Goal: Task Accomplishment & Management: Manage account settings

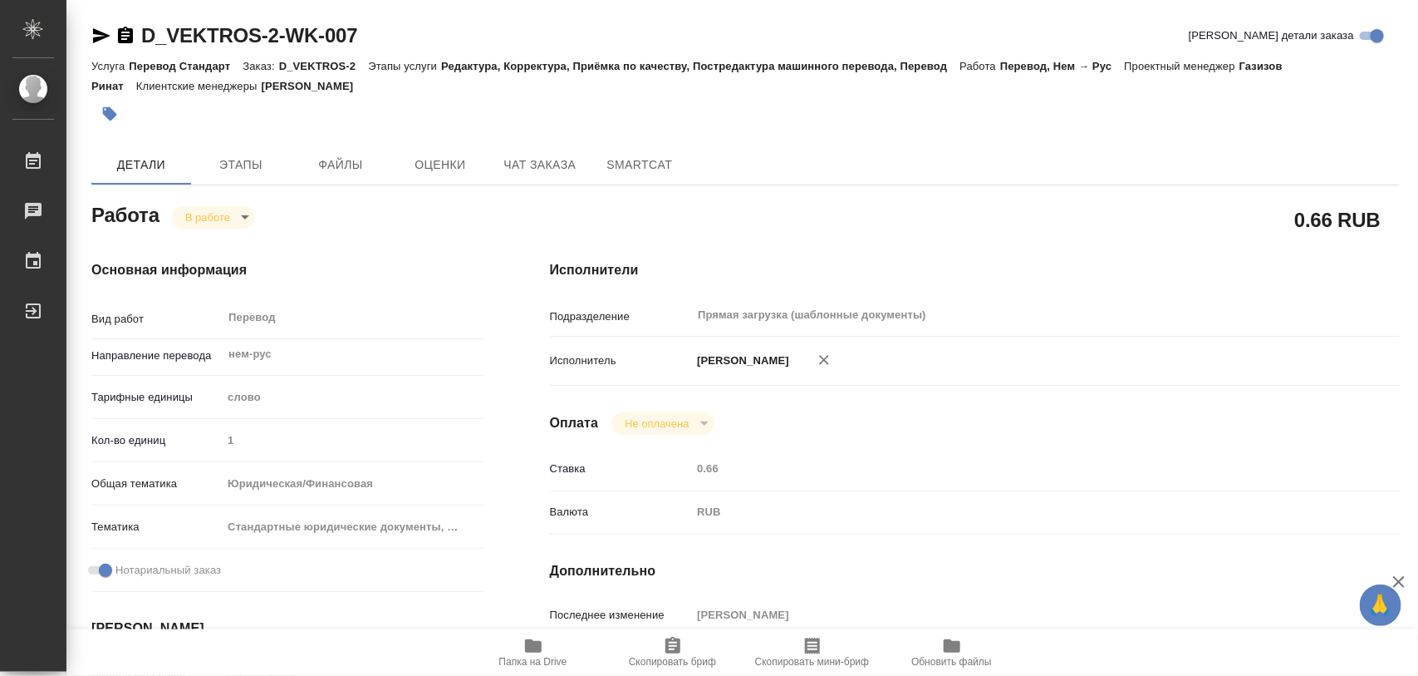
click at [112, 112] on icon "button" at bounding box center [110, 114] width 14 height 14
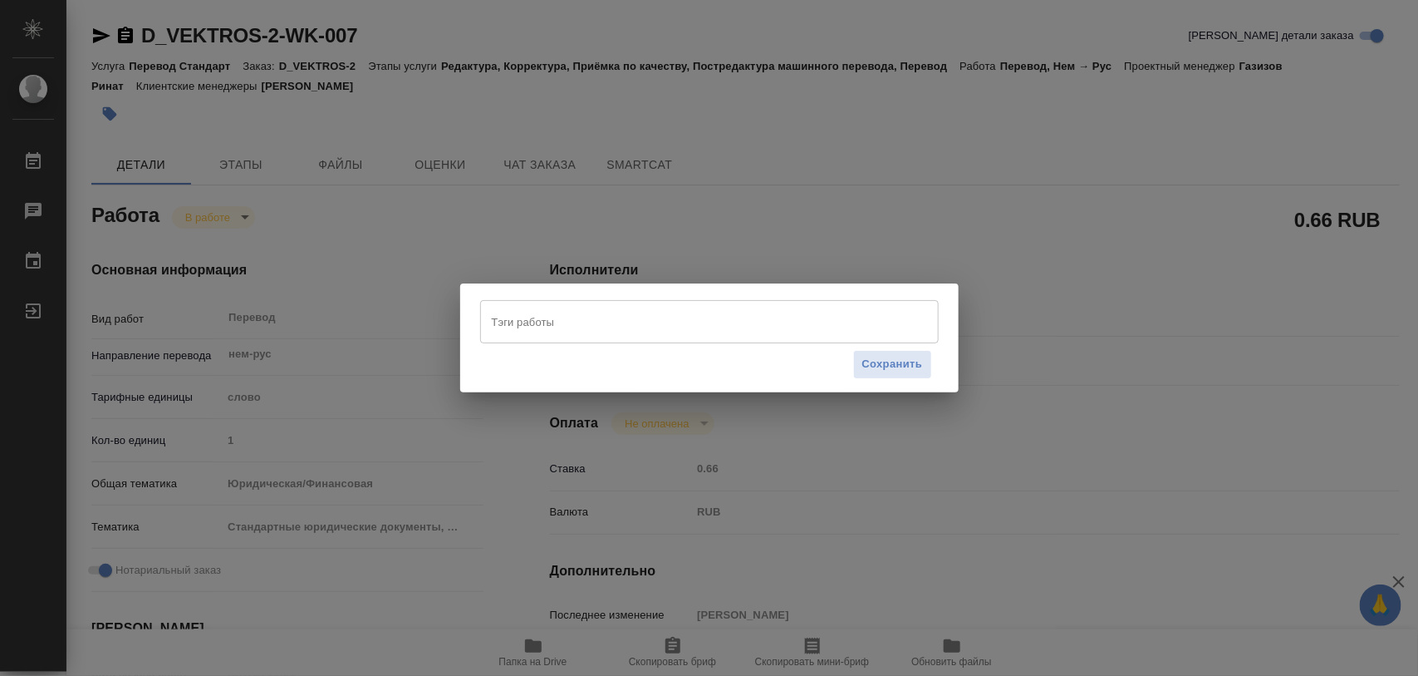
drag, startPoint x: 526, startPoint y: 321, endPoint x: 508, endPoint y: 320, distance: 18.3
click at [526, 318] on input "Тэги работы" at bounding box center [694, 321] width 412 height 28
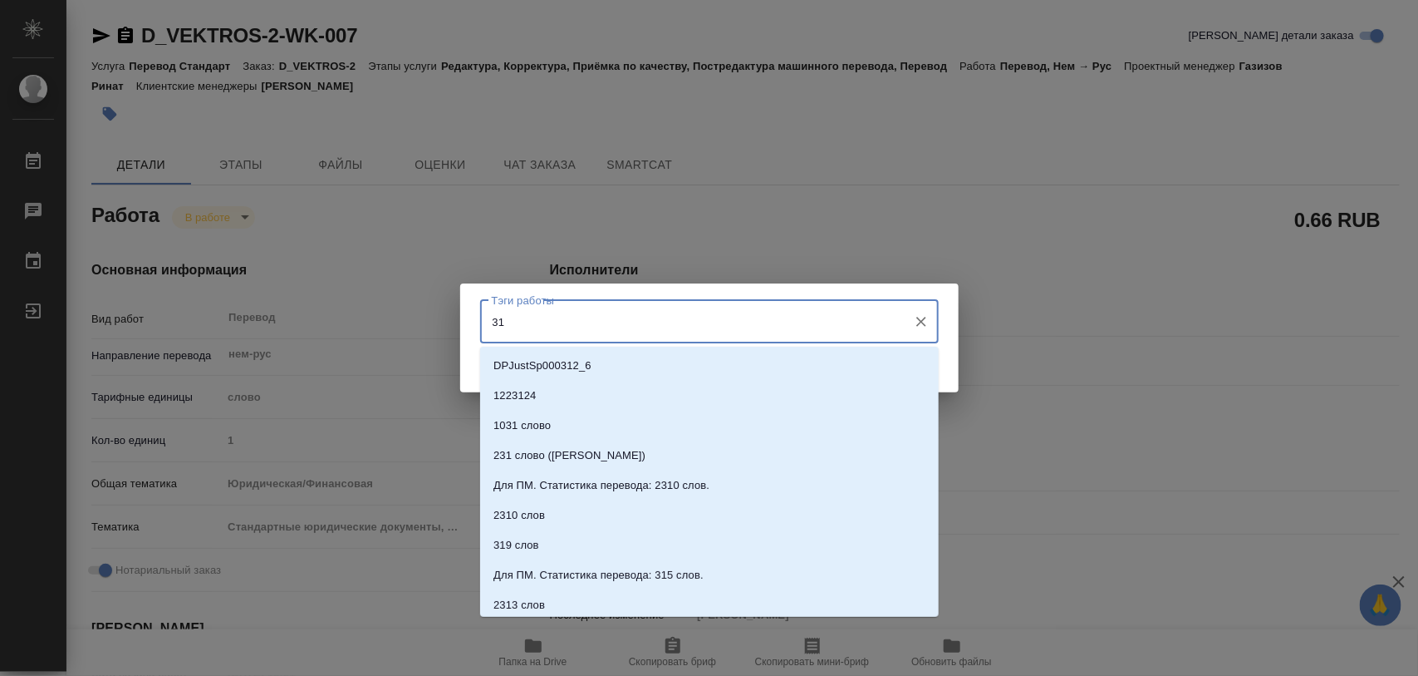
type input "315"
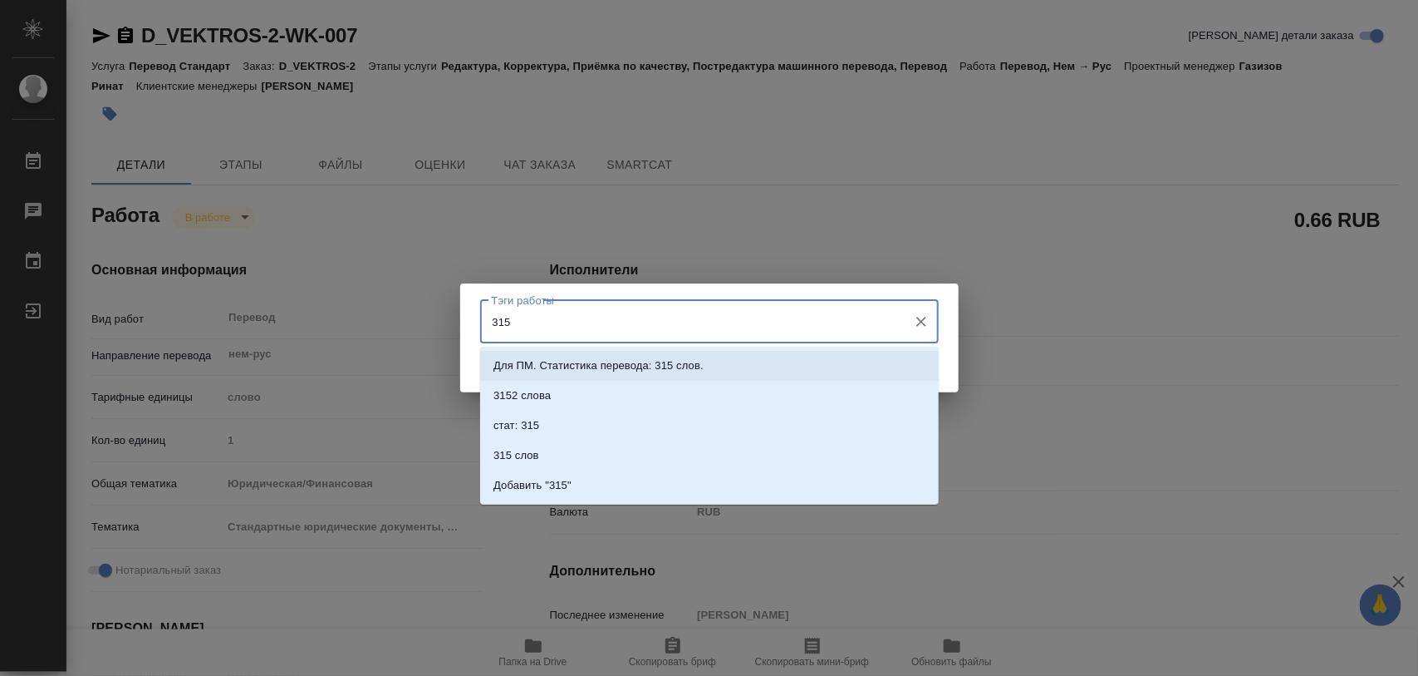
click at [627, 368] on p "Для ПМ. Статистика перевода: 315 слов." at bounding box center [599, 365] width 210 height 17
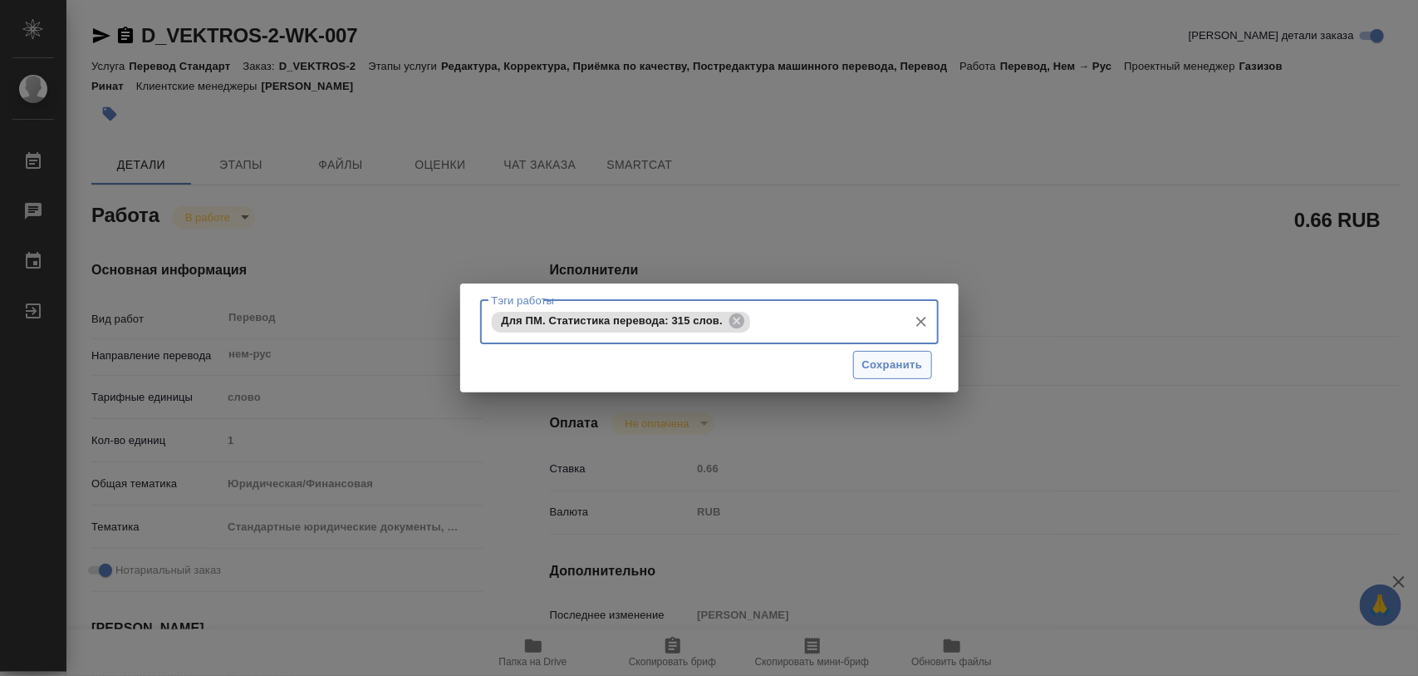
click at [882, 366] on span "Сохранить" at bounding box center [893, 365] width 61 height 19
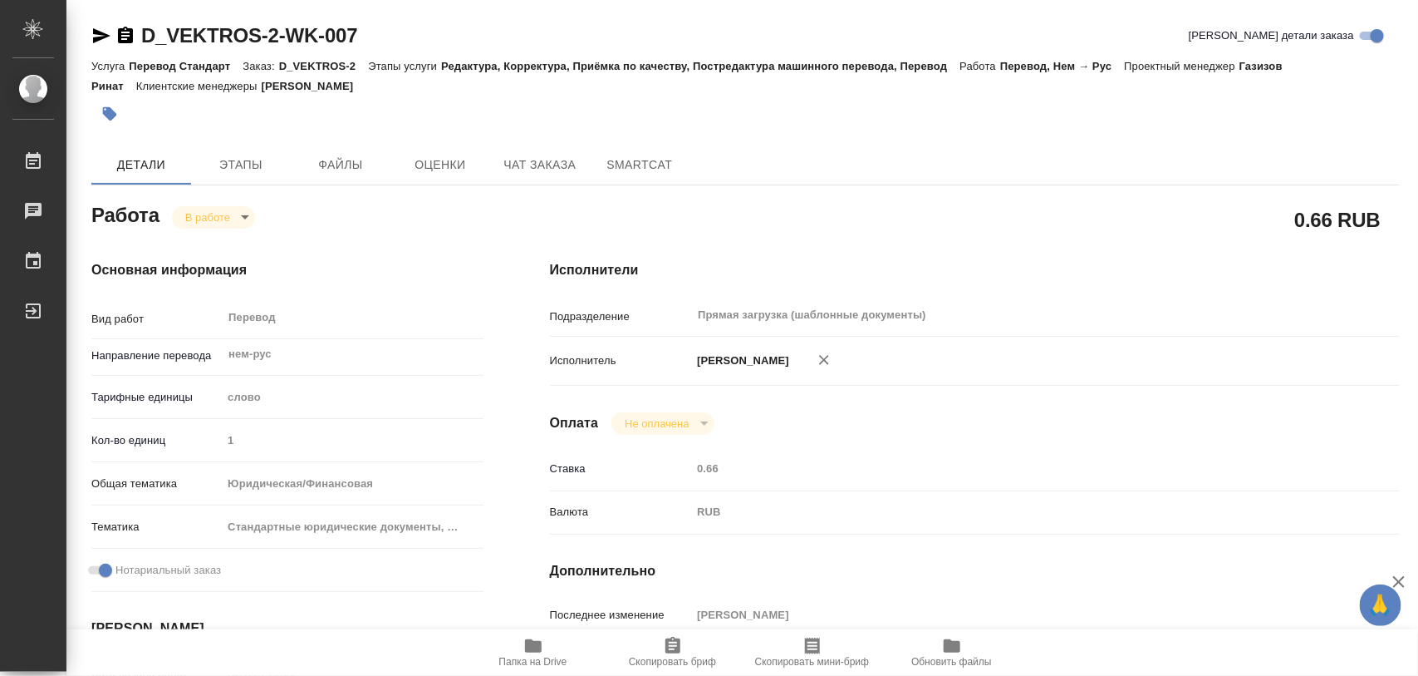
type input "inProgress"
type input "нем-рус"
type input "5a8b1489cc6b4906c91bfd90"
type input "1"
type input "yr-fn"
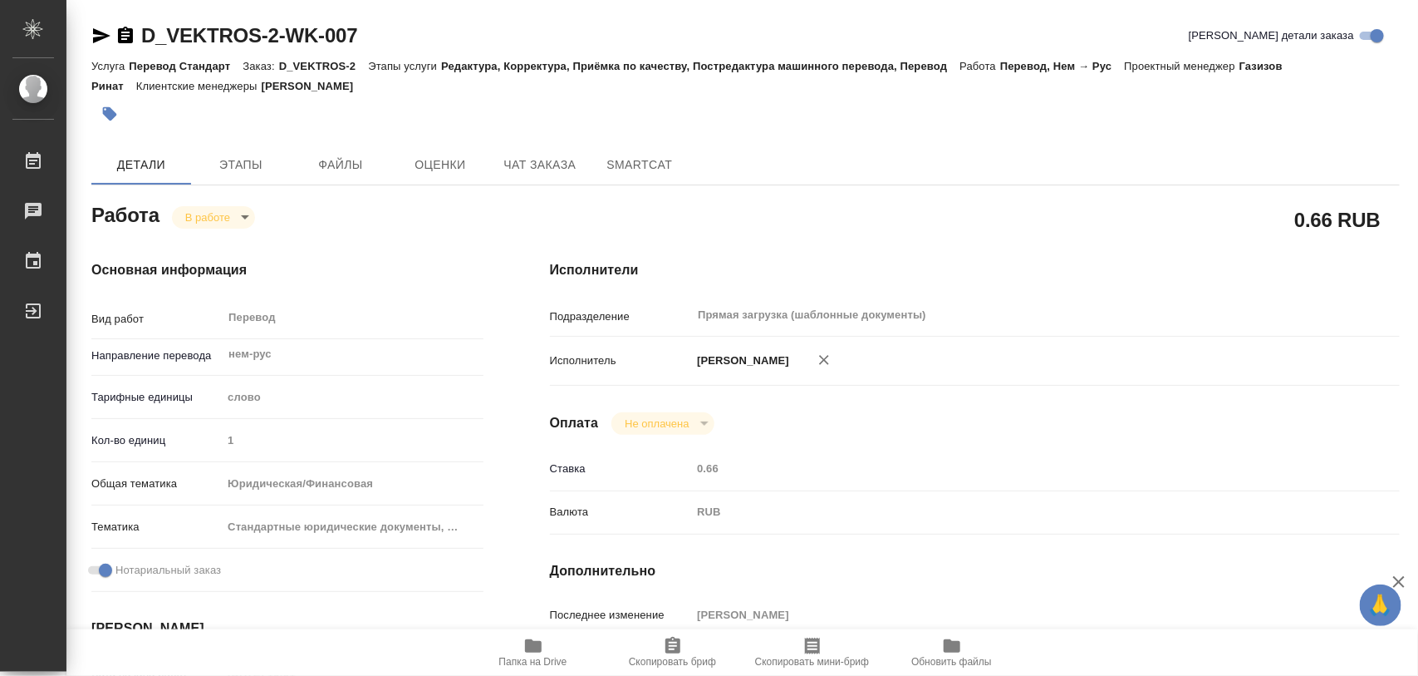
type input "5f647205b73bc97568ca66bf"
checkbox input "true"
type input "17.09.2025 10:01"
type input "17.09.2025 14:33"
type input "19.09.2025 11:00"
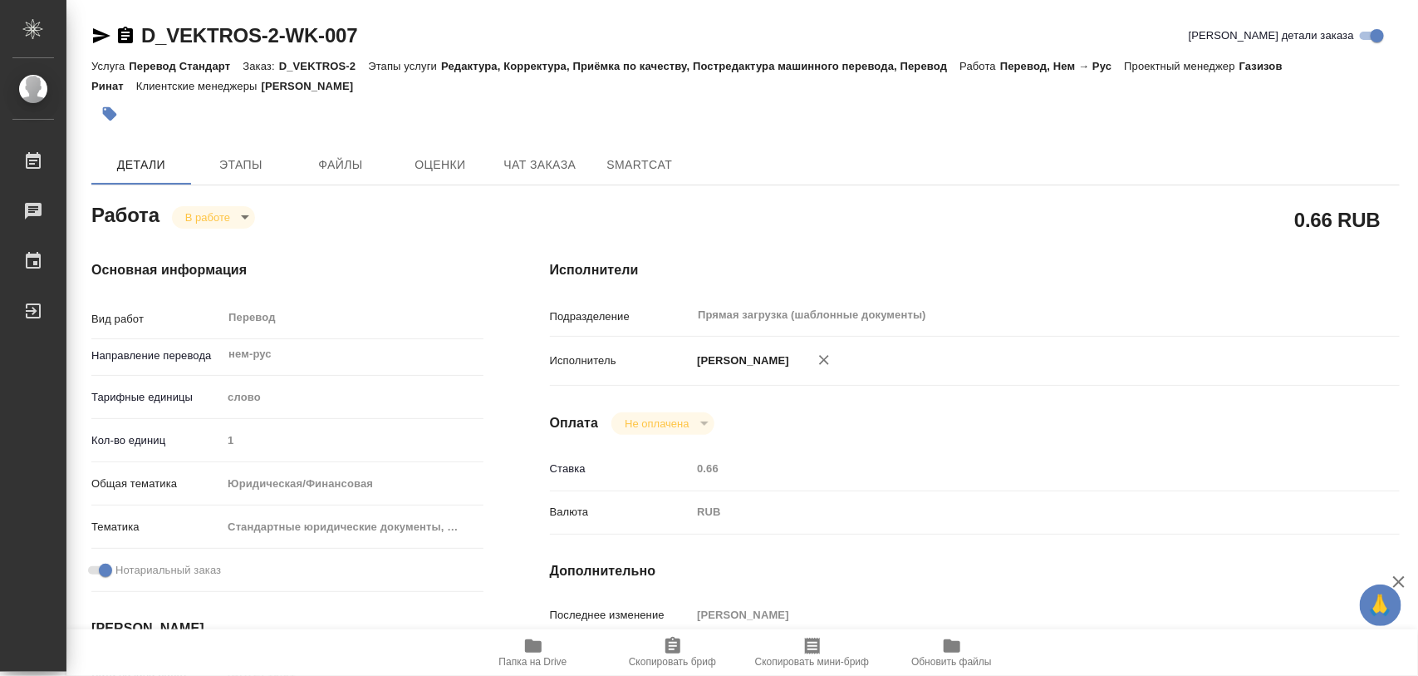
type input "19.09.2025 12:00"
type input "Прямая загрузка (шаблонные документы)"
type input "notPayed"
type input "0.66"
type input "RUB"
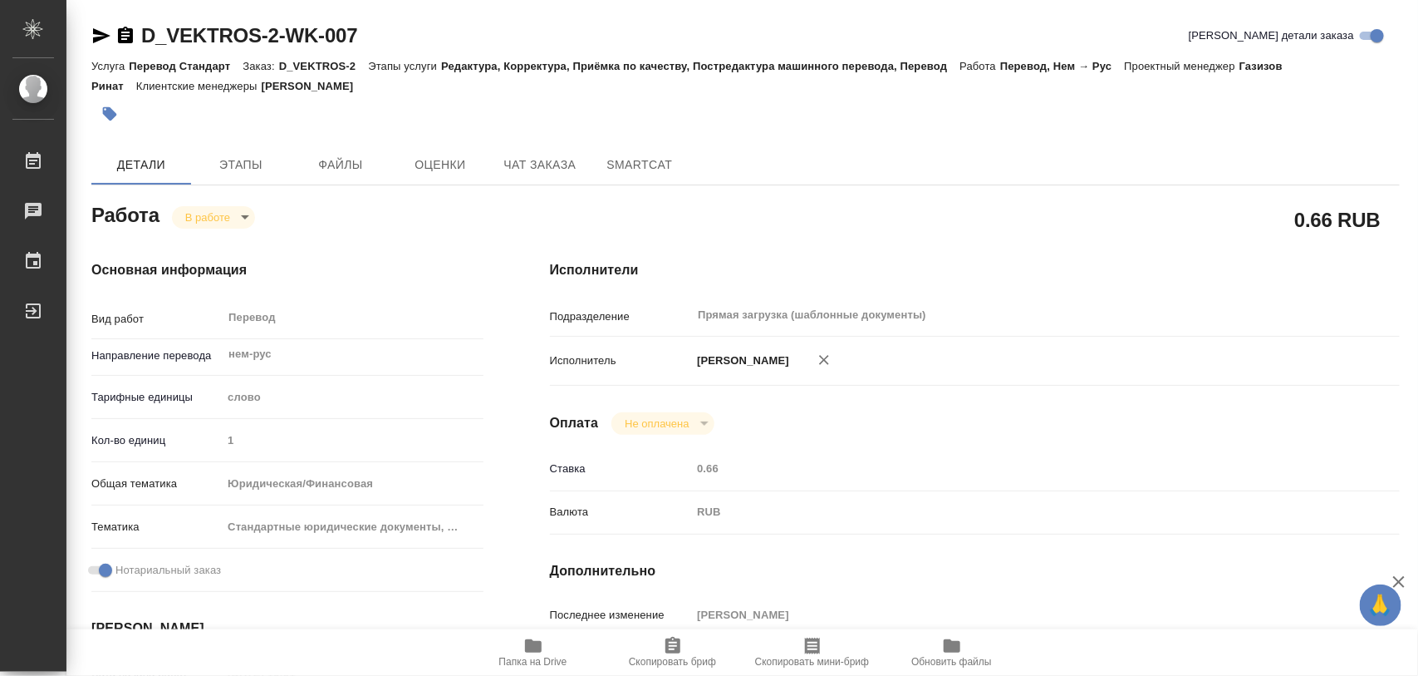
type input "[PERSON_NAME]"
type input "D_VEKTROS-2"
type input "Перевод Стандарт"
type input "Редактура, Корректура, Приёмка по качеству, Постредактура машинного перевода, П…"
type input "Давыдова [PERSON_NAME]"
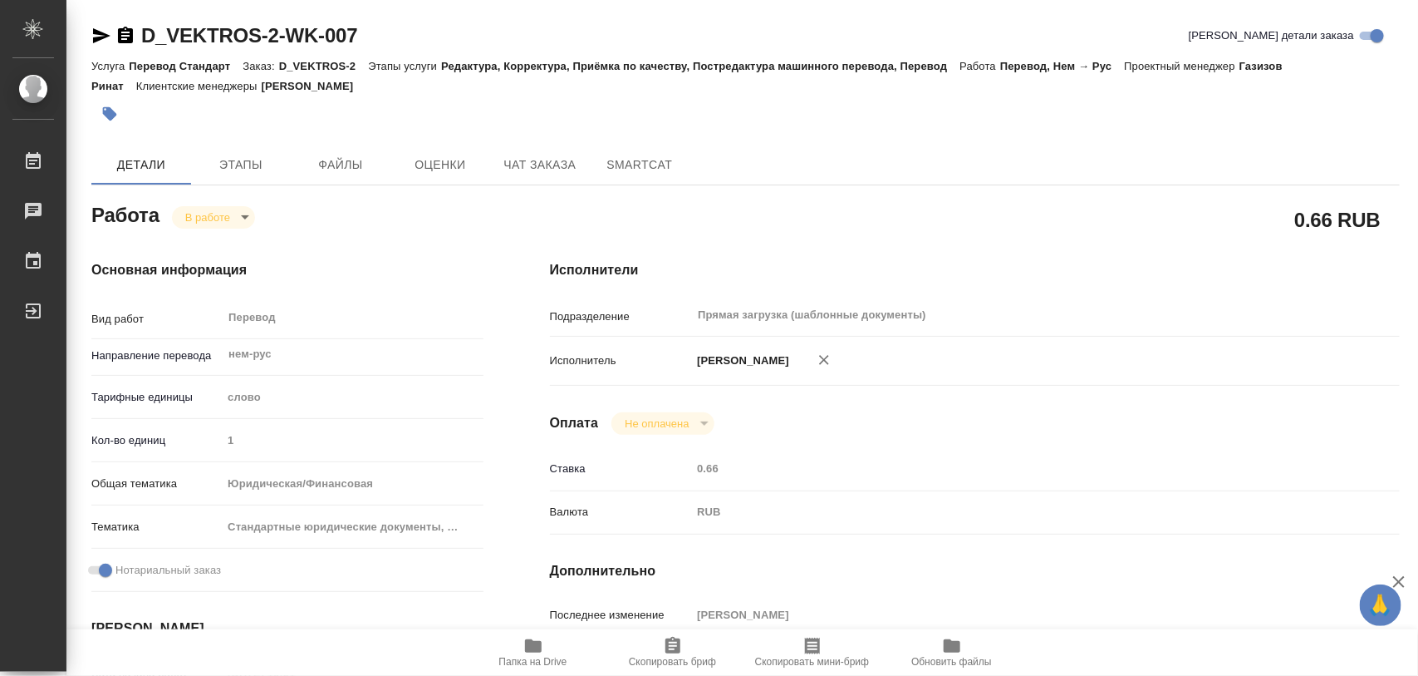
type input "/Clients/VEKTROS/Orders/D_VEKTROS-2"
type input "https://drive.awatera.com/s/2JXSHripcwCm3Ng"
click at [247, 151] on button "Этапы" at bounding box center [241, 165] width 100 height 40
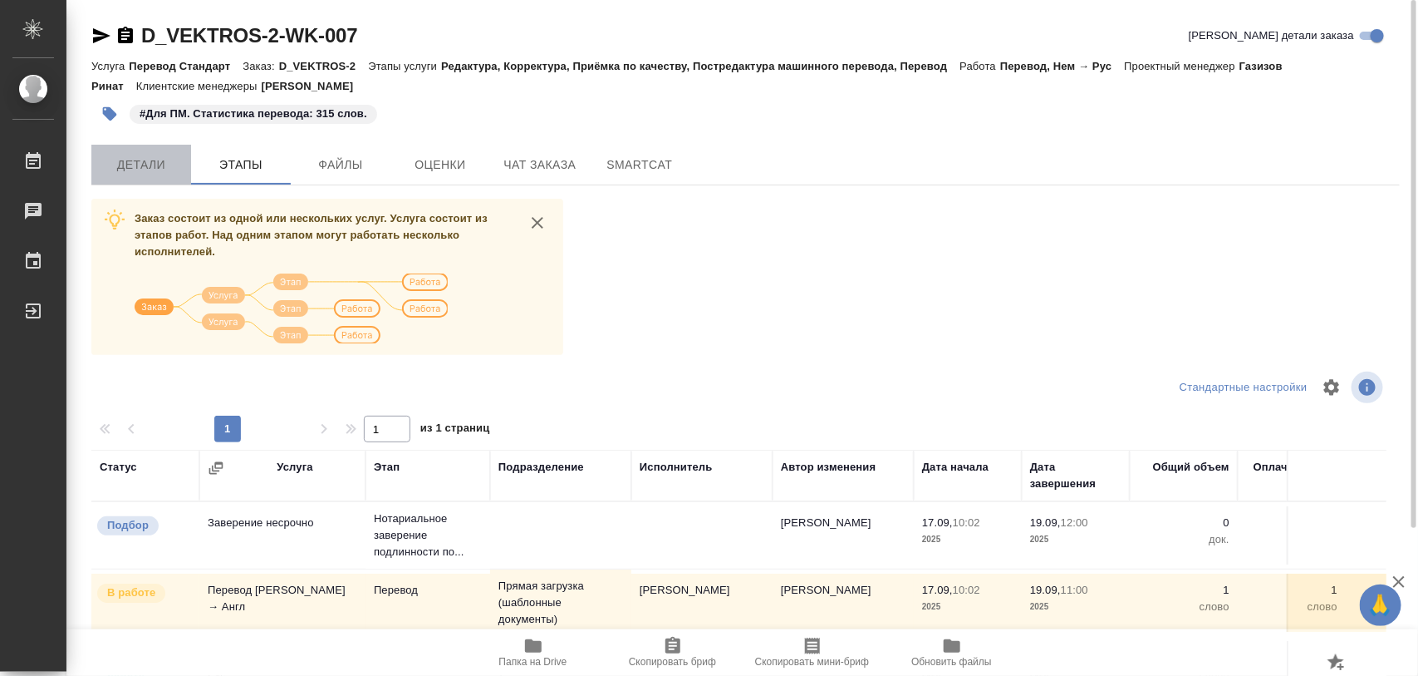
click at [166, 159] on span "Детали" at bounding box center [141, 165] width 80 height 21
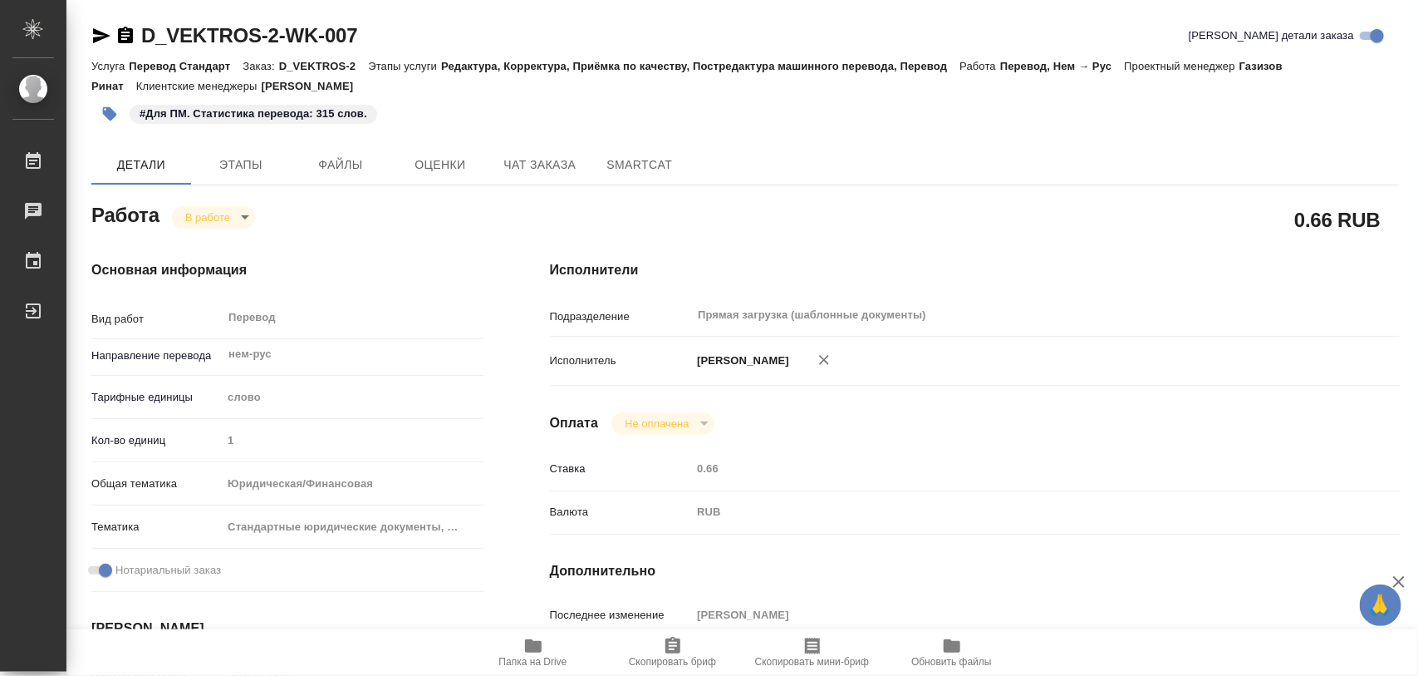
type textarea "x"
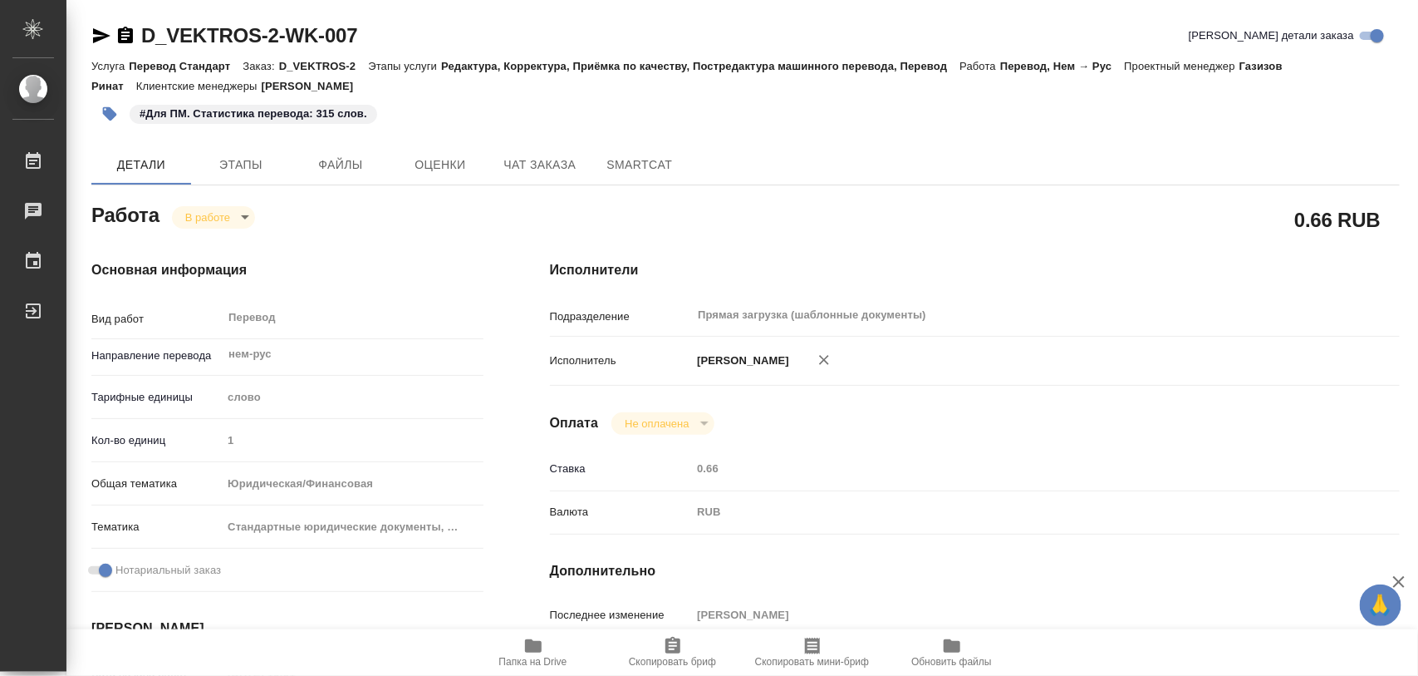
type textarea "x"
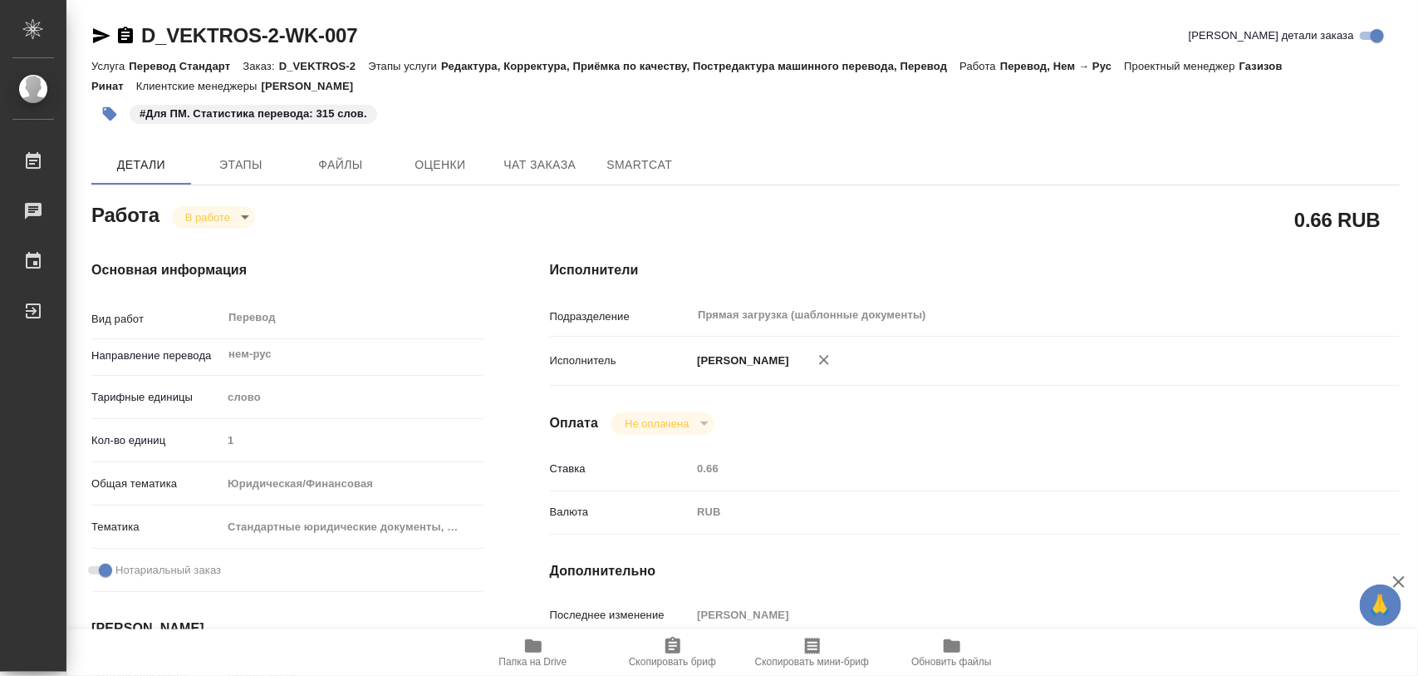
type textarea "x"
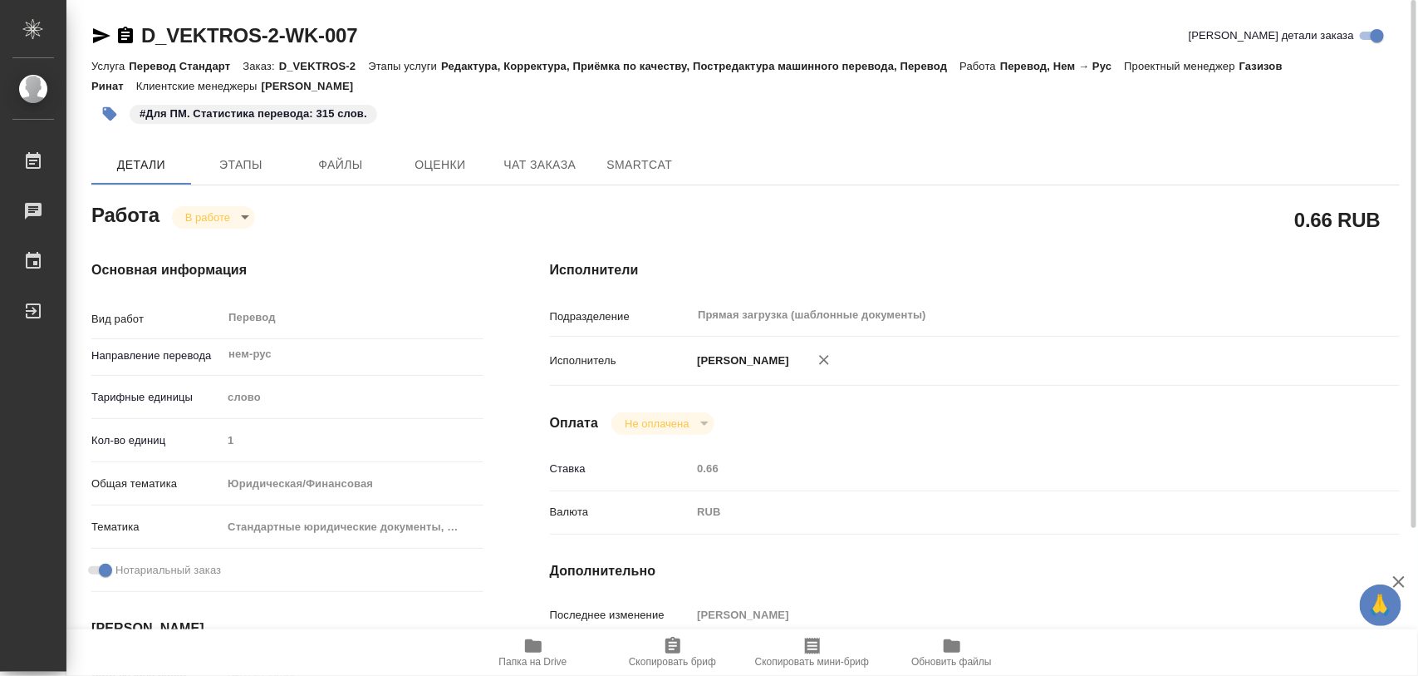
type textarea "x"
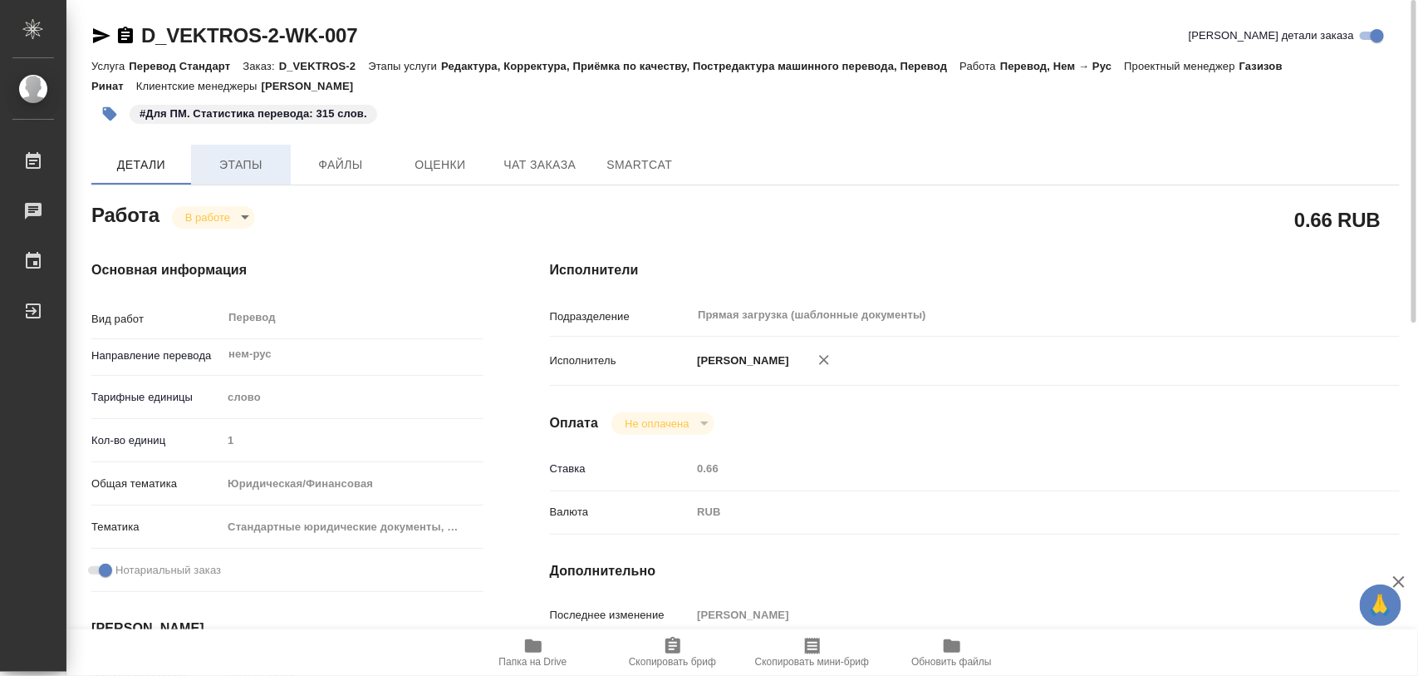
click at [255, 166] on span "Этапы" at bounding box center [241, 165] width 80 height 21
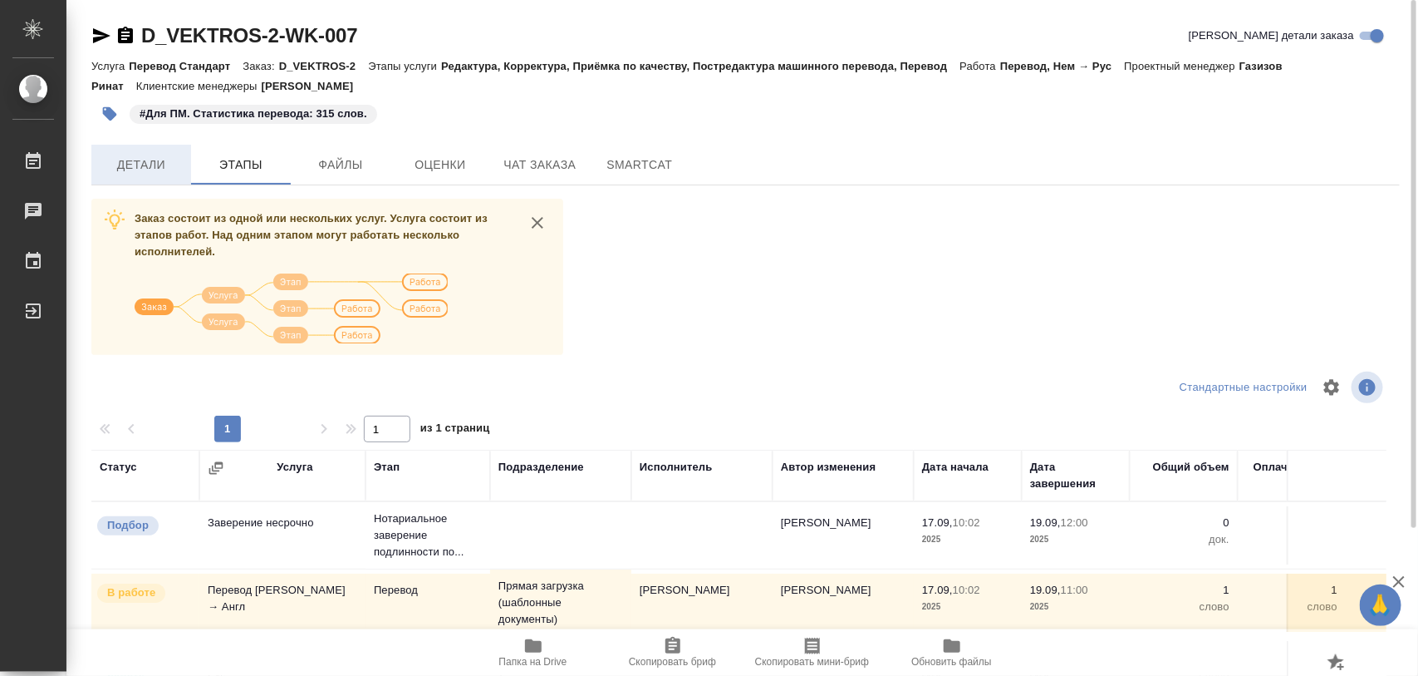
click at [137, 168] on span "Детали" at bounding box center [141, 165] width 80 height 21
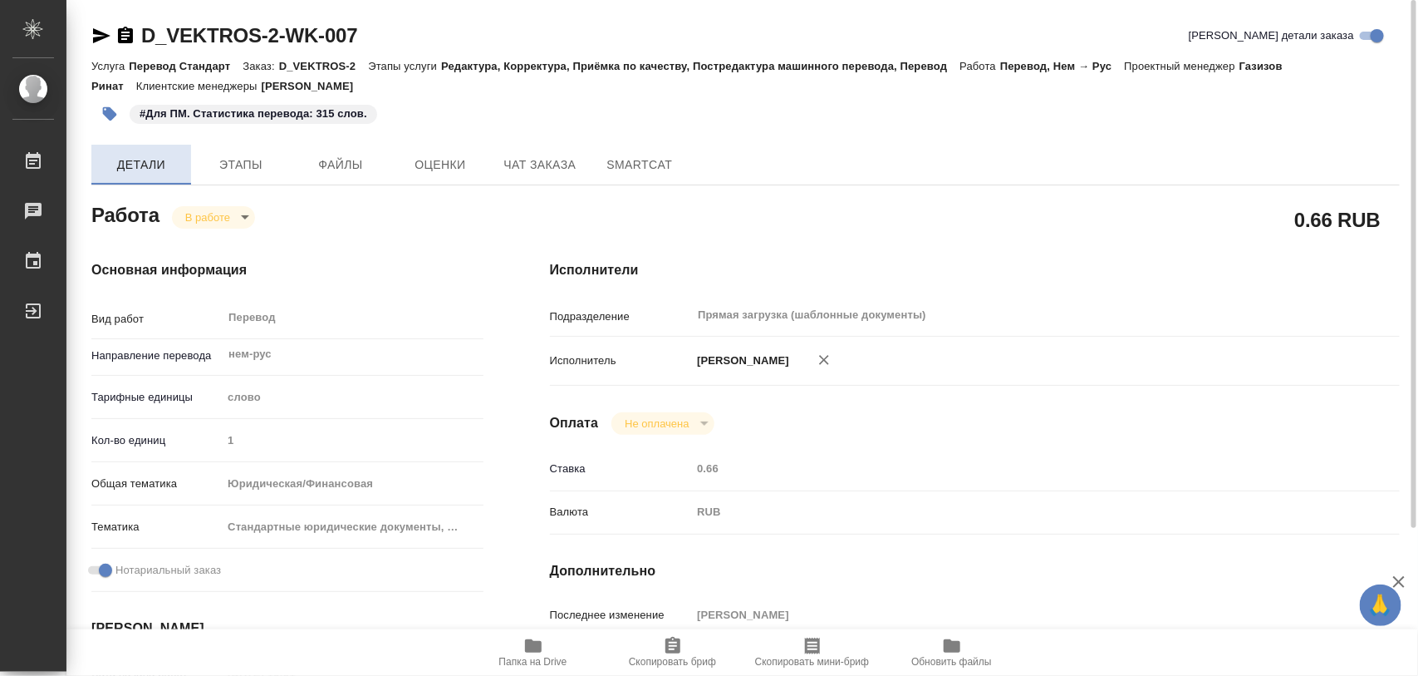
type textarea "x"
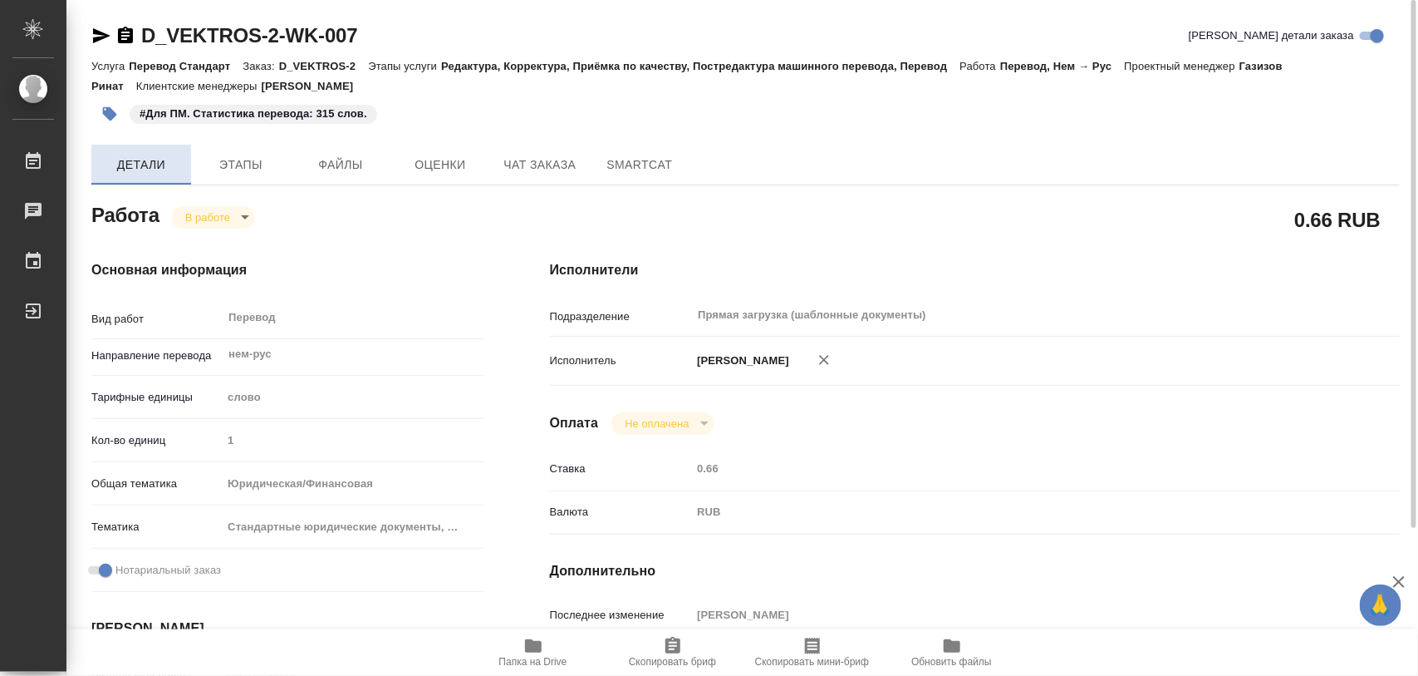
type textarea "x"
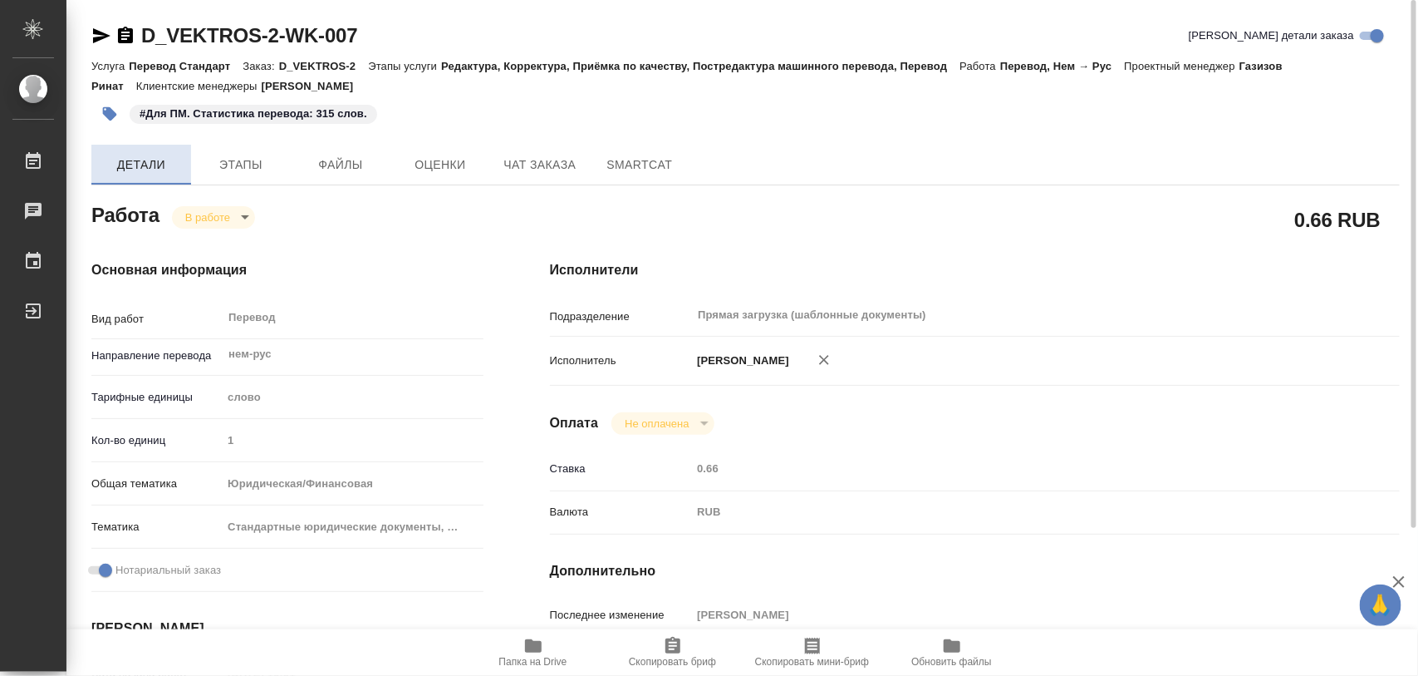
type textarea "x"
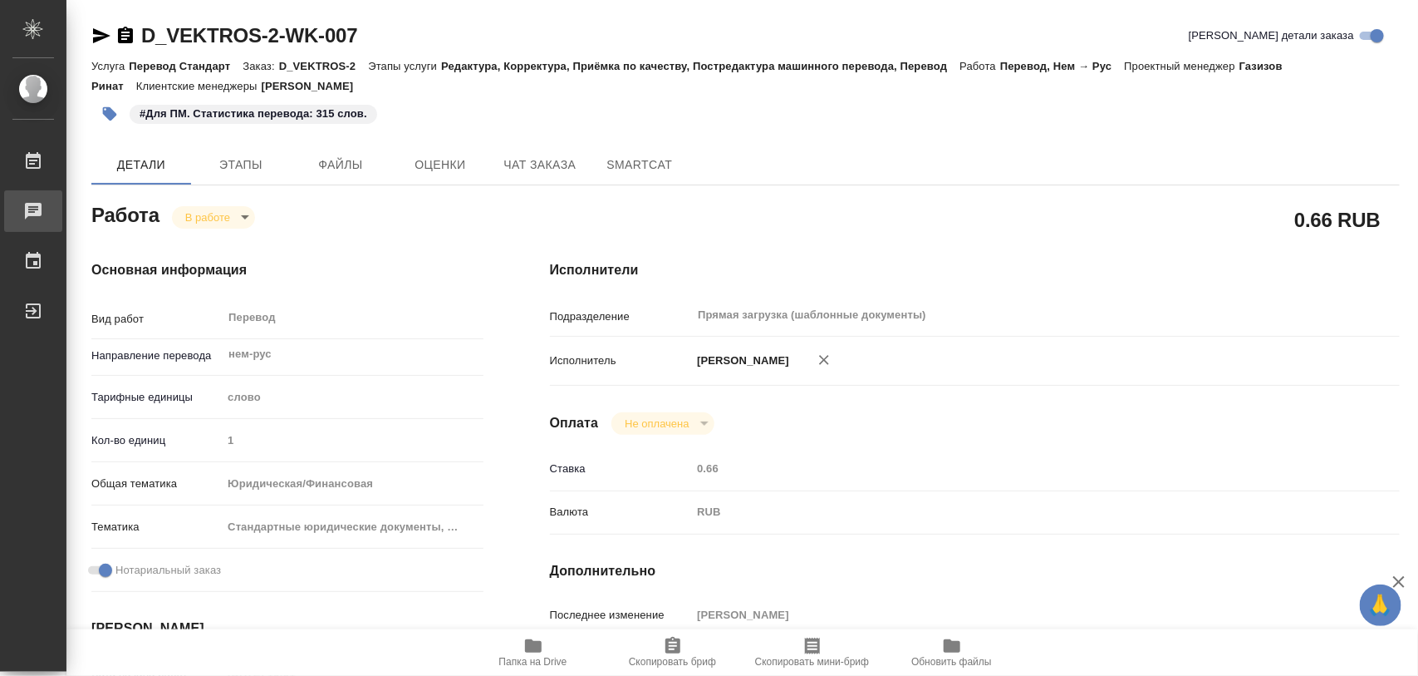
type textarea "x"
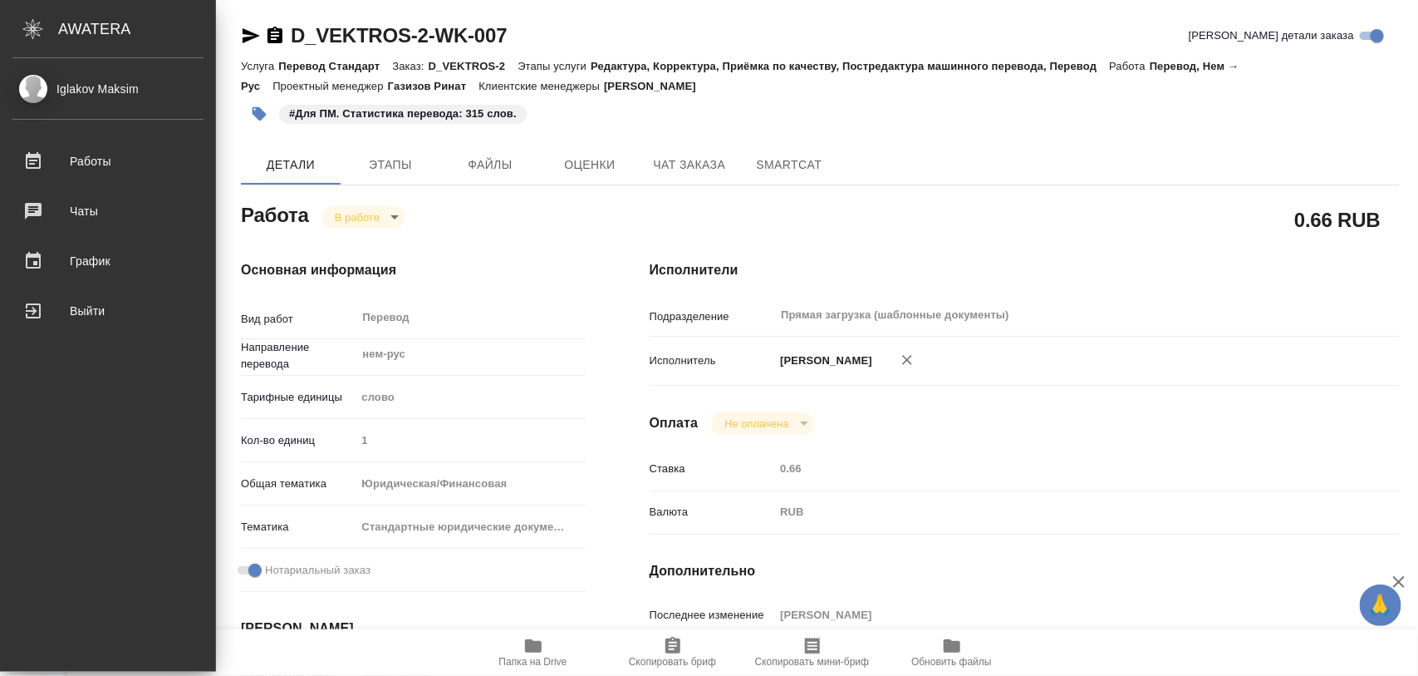
type textarea "x"
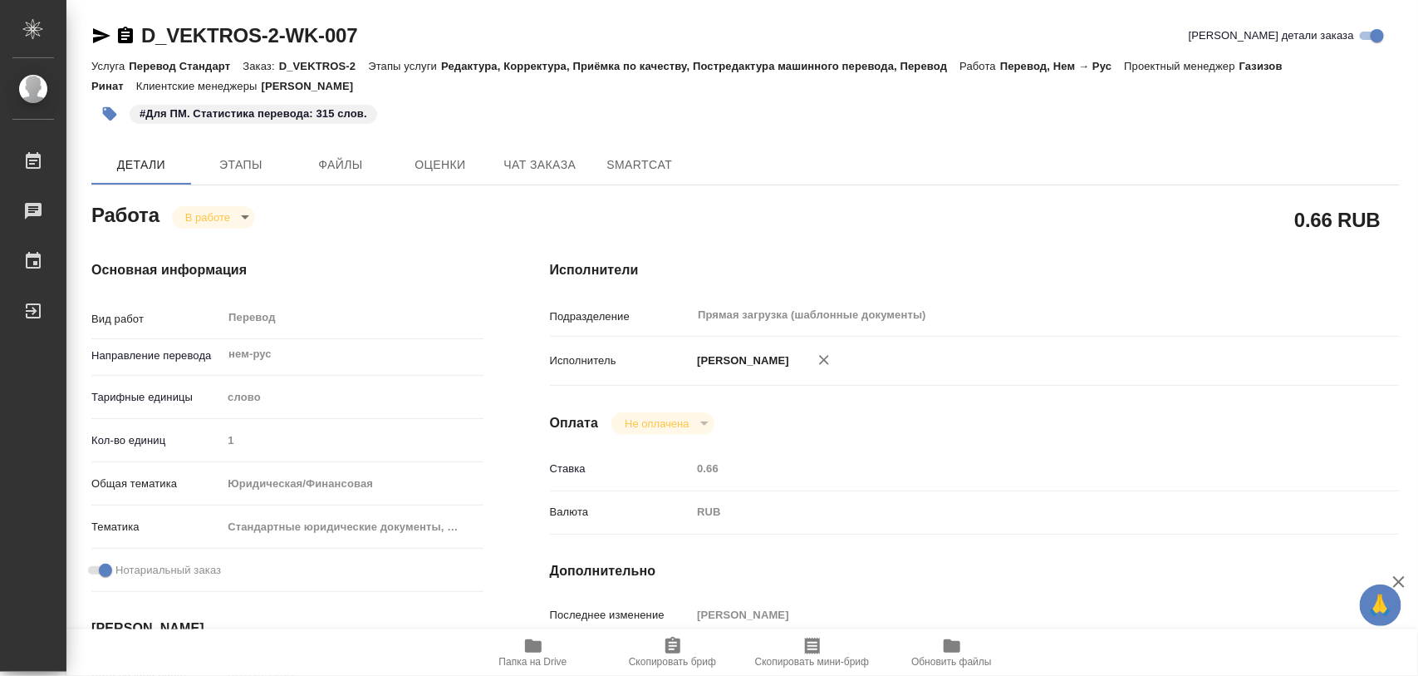
click at [243, 220] on body "🙏 .cls-1 fill:#fff; AWATERA Iglakov Maksim Работы 0 Чаты График Выйти D_VEKTROS…" at bounding box center [709, 338] width 1418 height 676
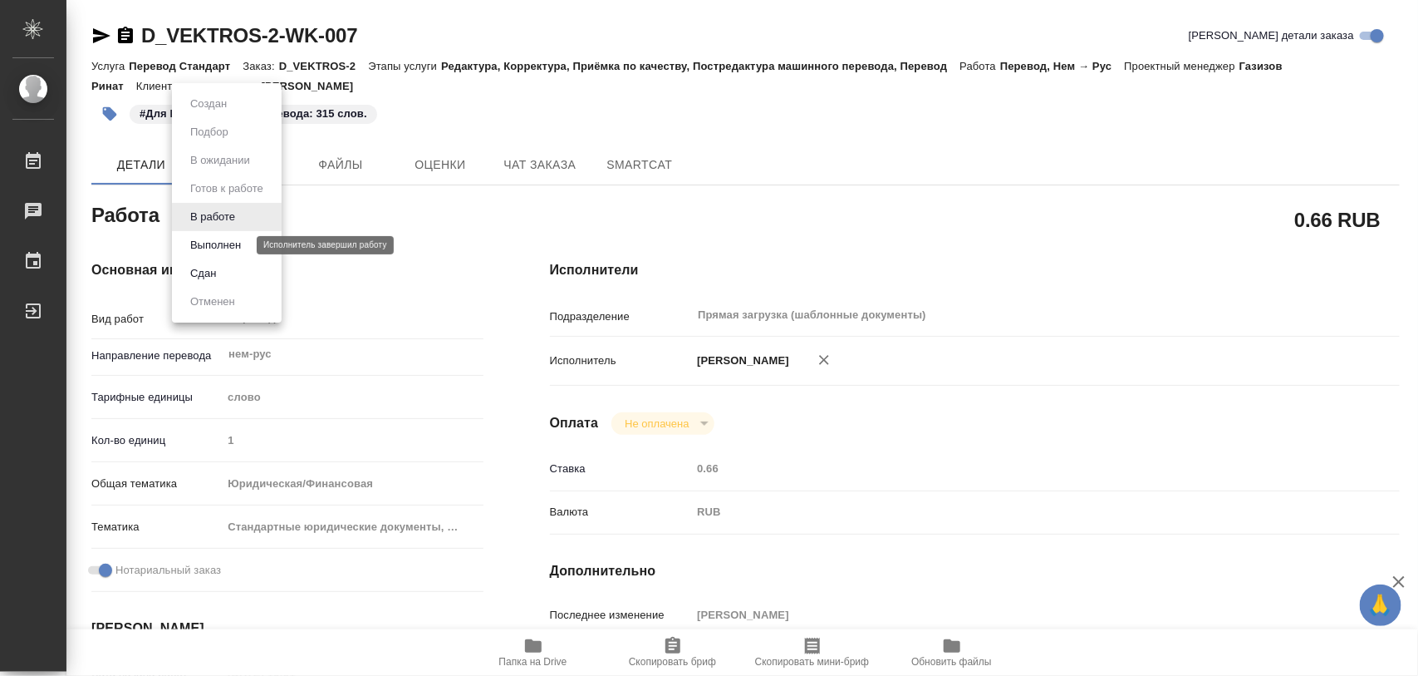
click at [233, 237] on button "Выполнен" at bounding box center [215, 245] width 61 height 18
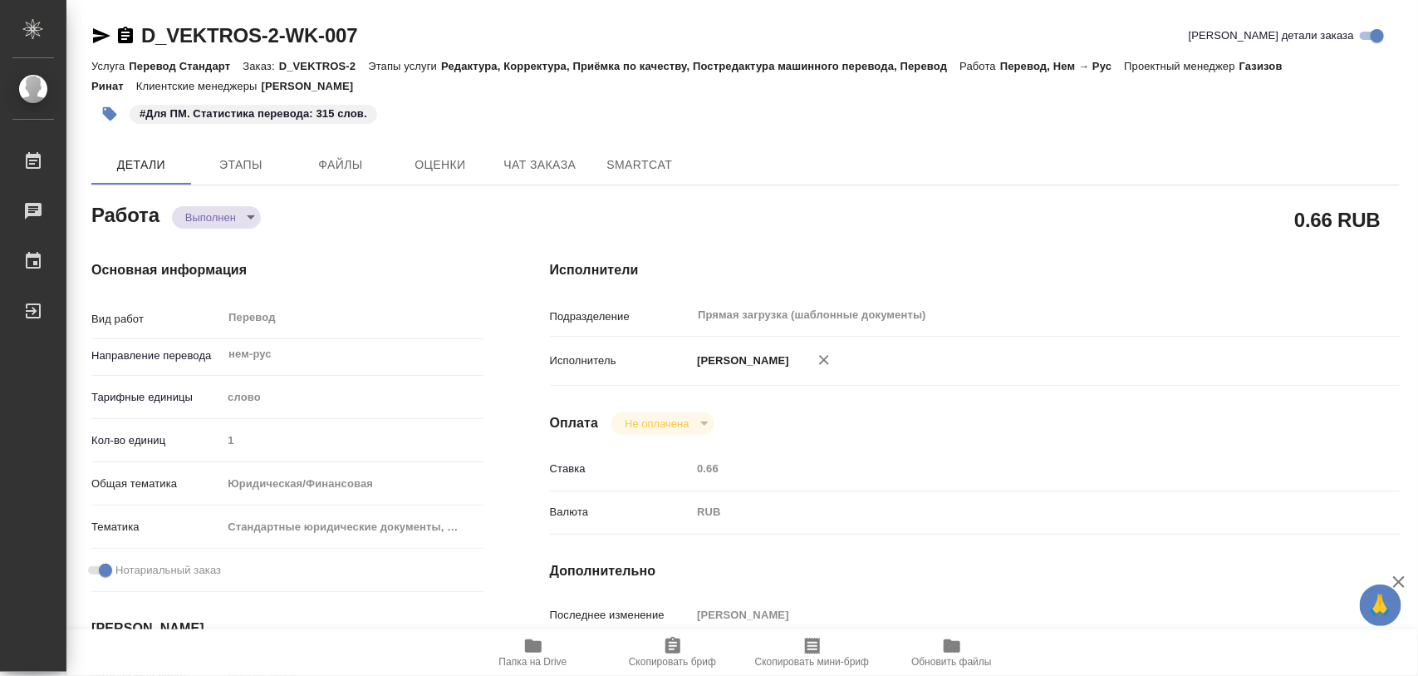
type textarea "x"
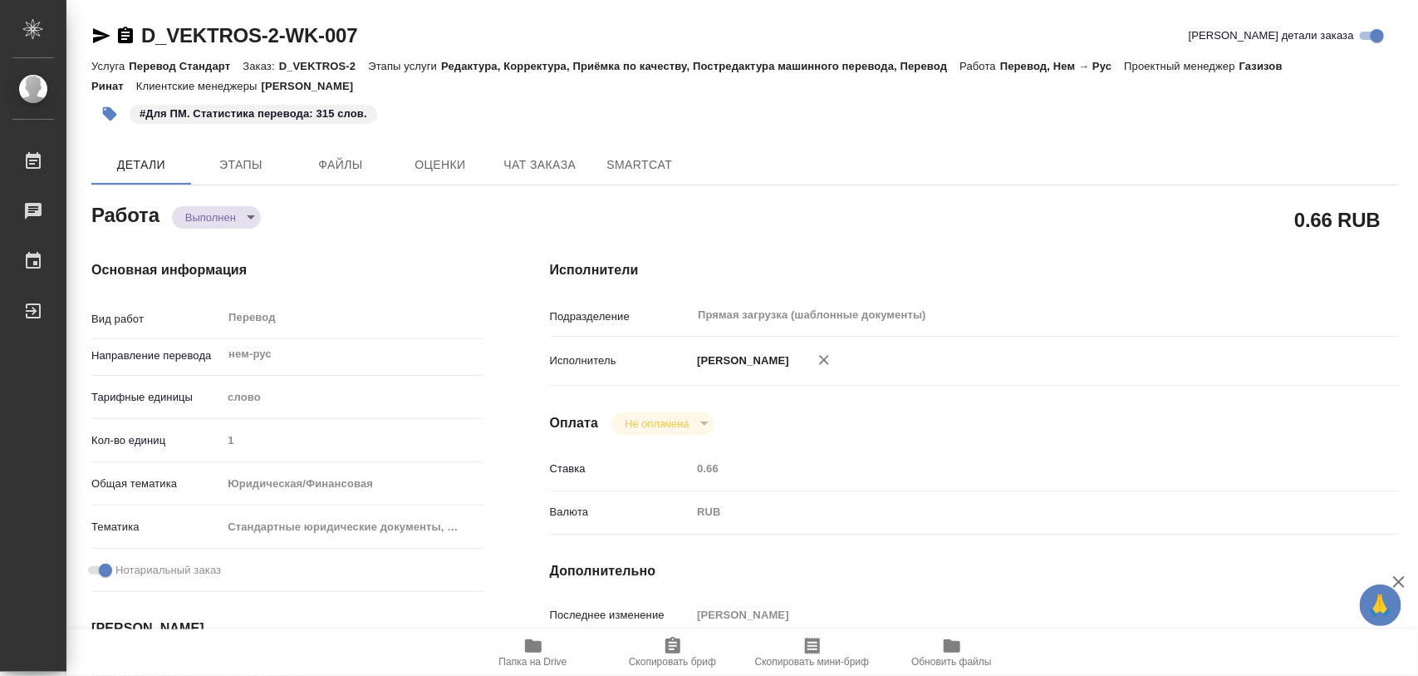
type textarea "x"
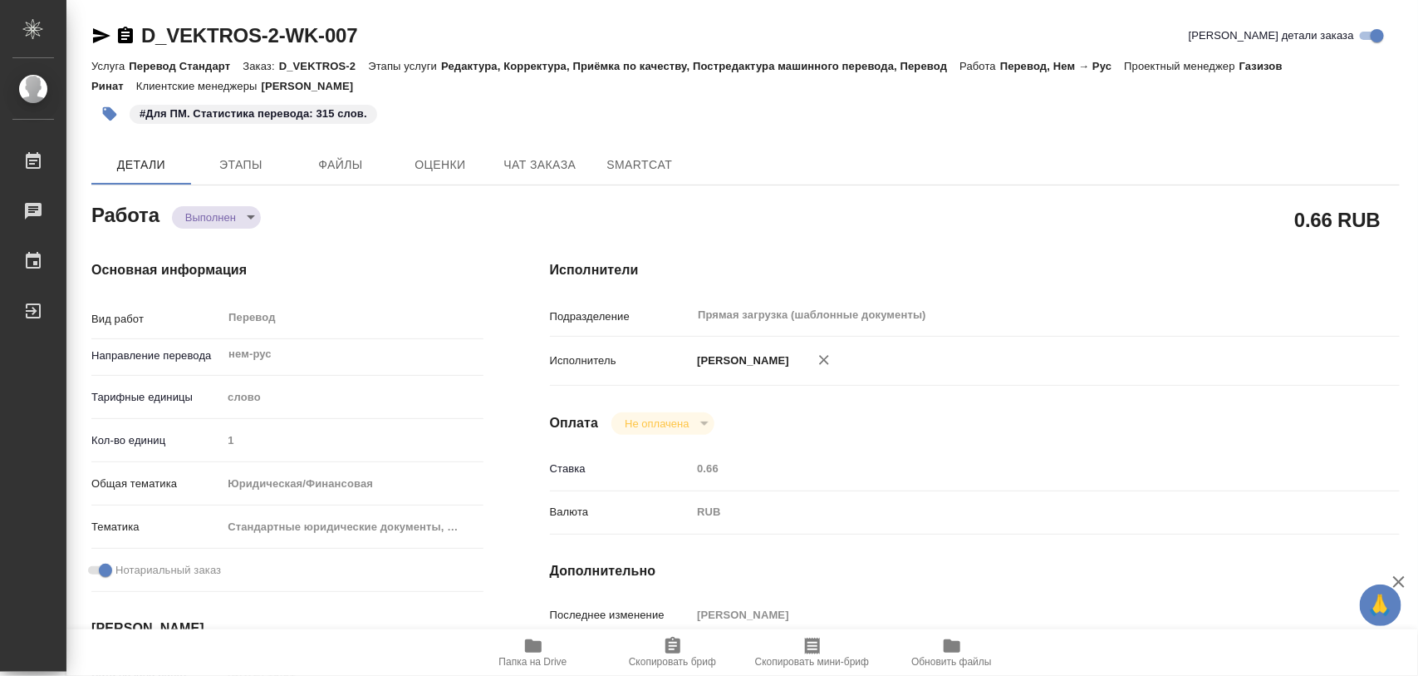
type textarea "x"
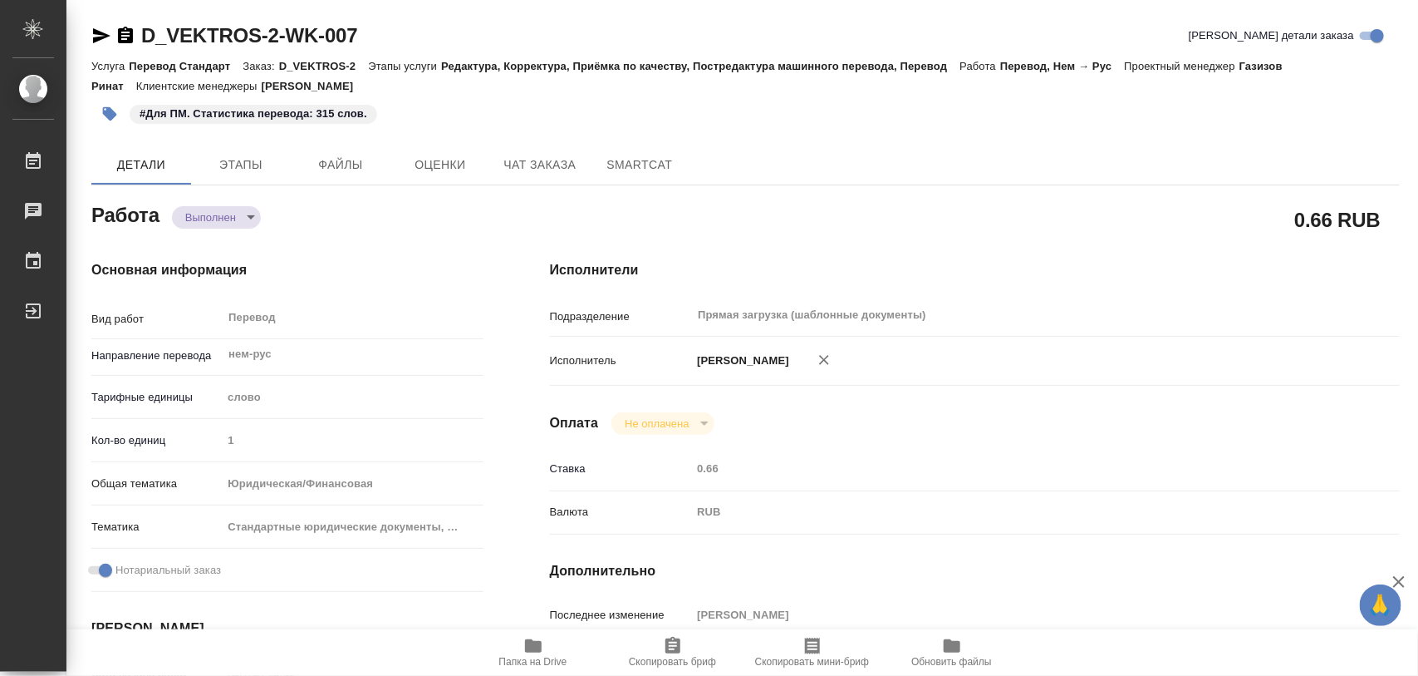
type textarea "x"
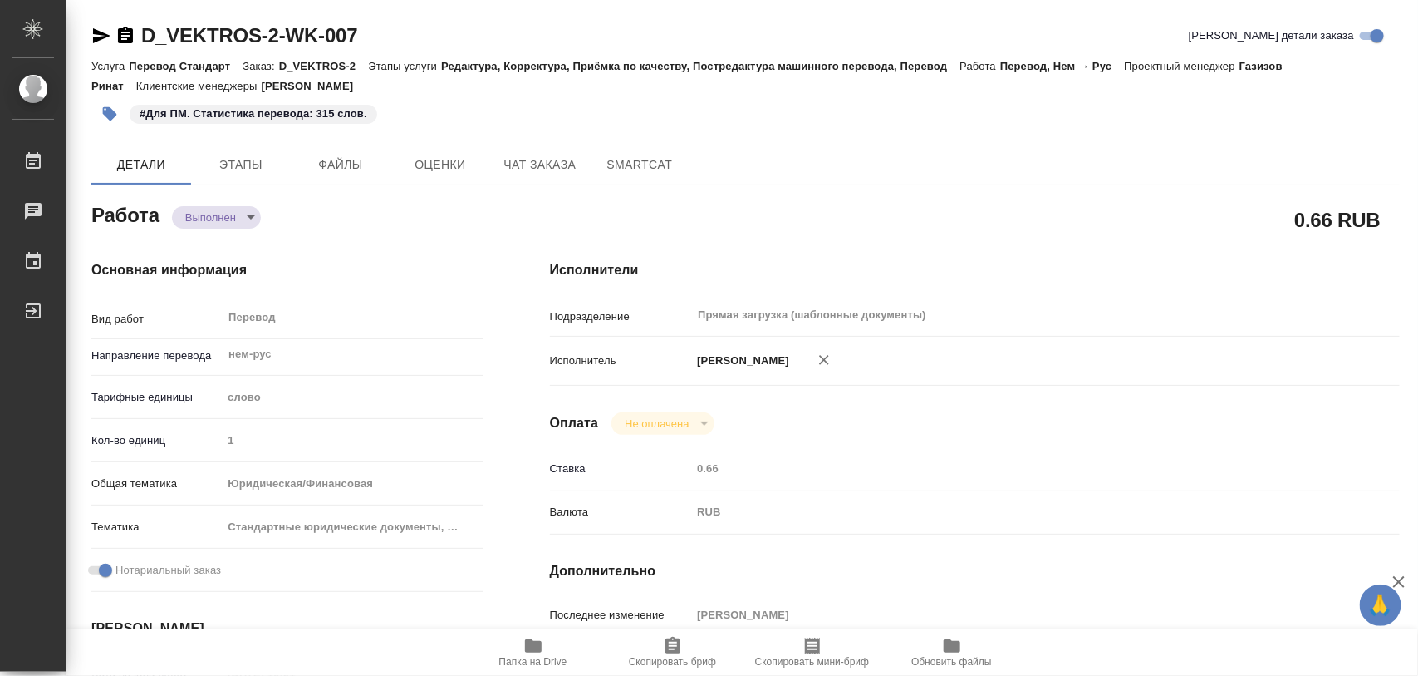
click at [104, 114] on icon "button" at bounding box center [110, 114] width 14 height 14
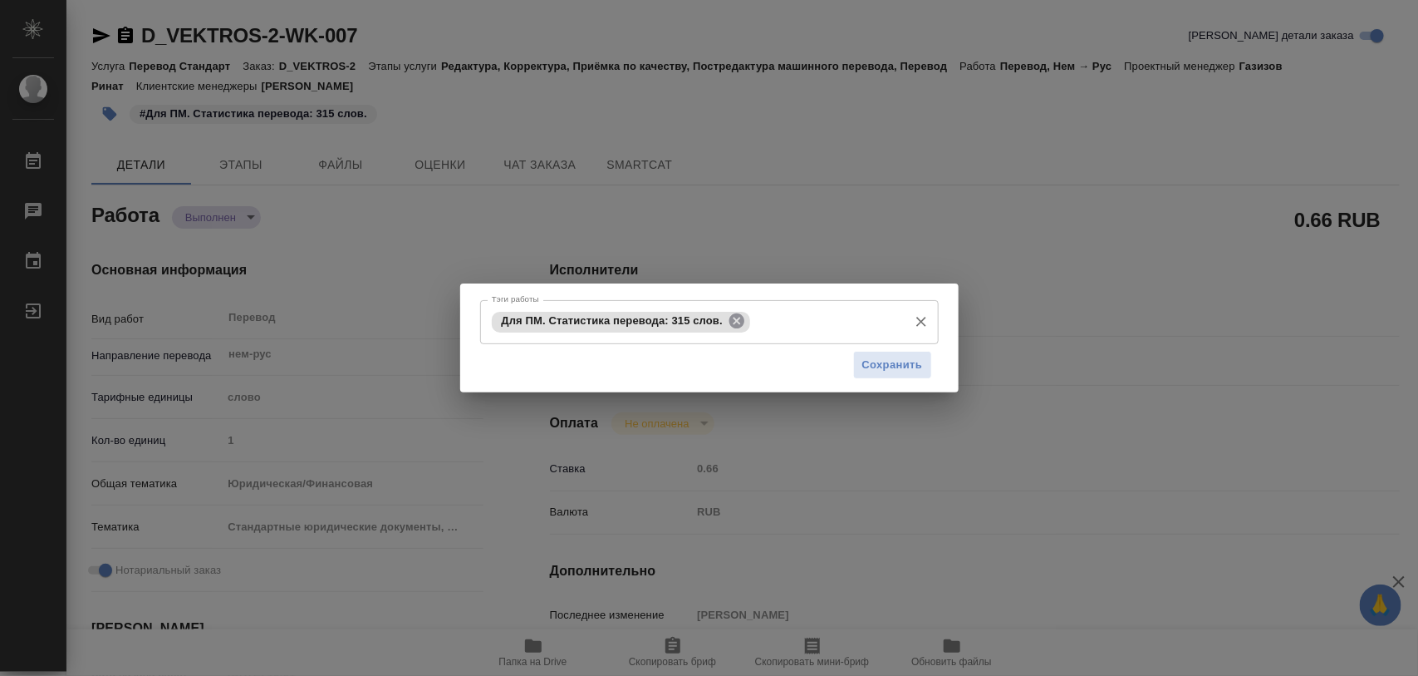
click at [738, 322] on icon at bounding box center [737, 321] width 18 height 18
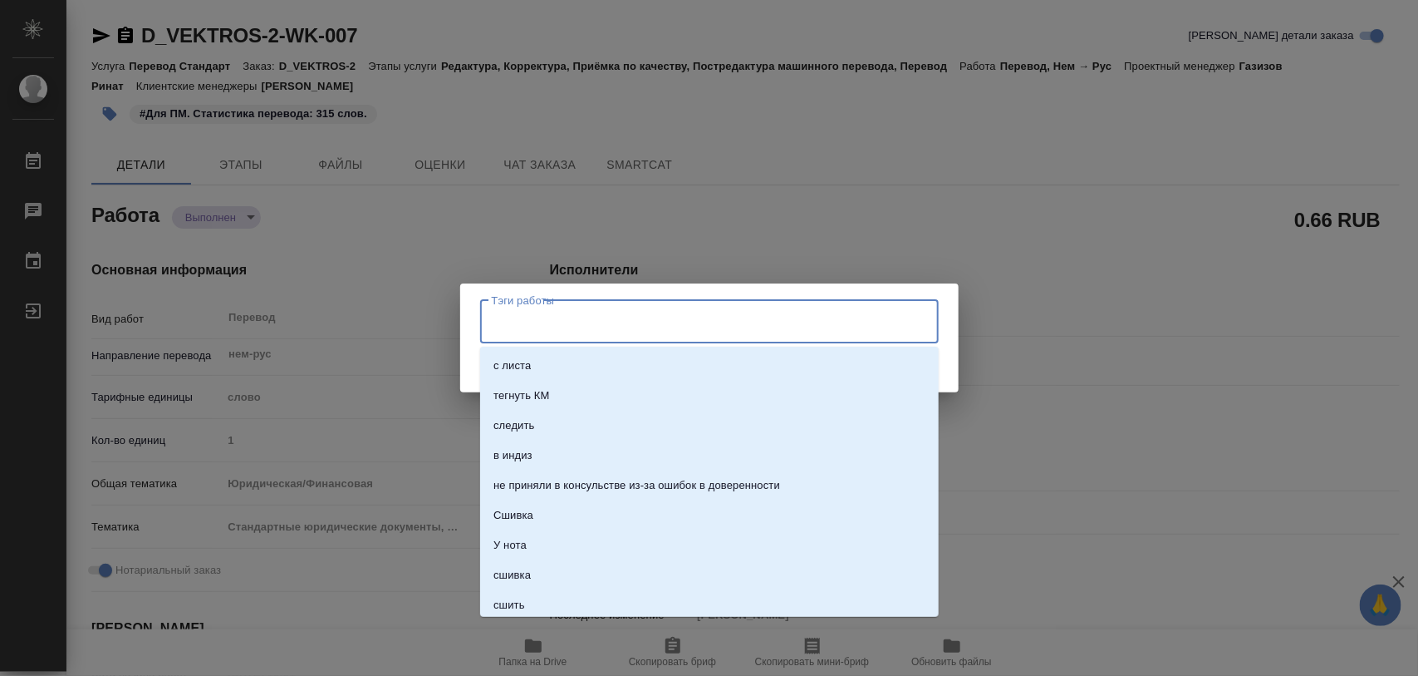
click at [735, 322] on input "Тэги работы" at bounding box center [694, 321] width 412 height 28
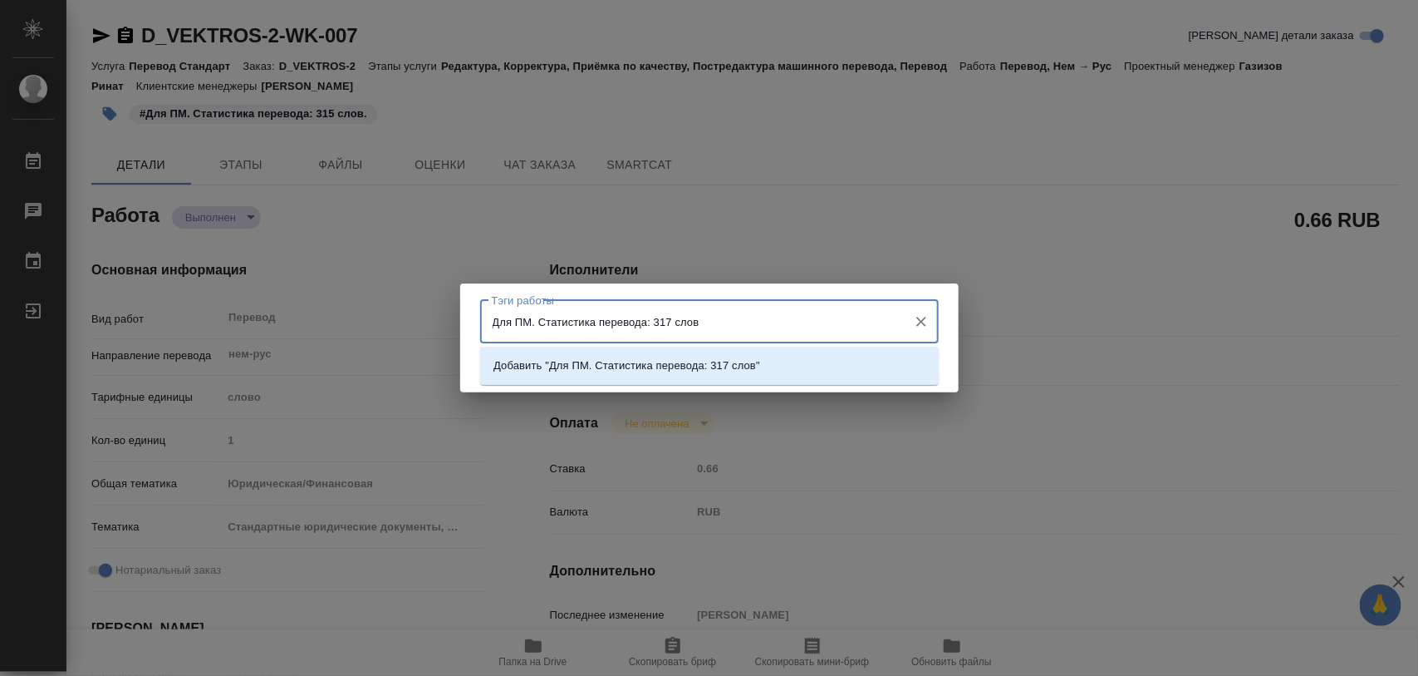
type input "Для ПМ. Статистика перевода: 317 слов."
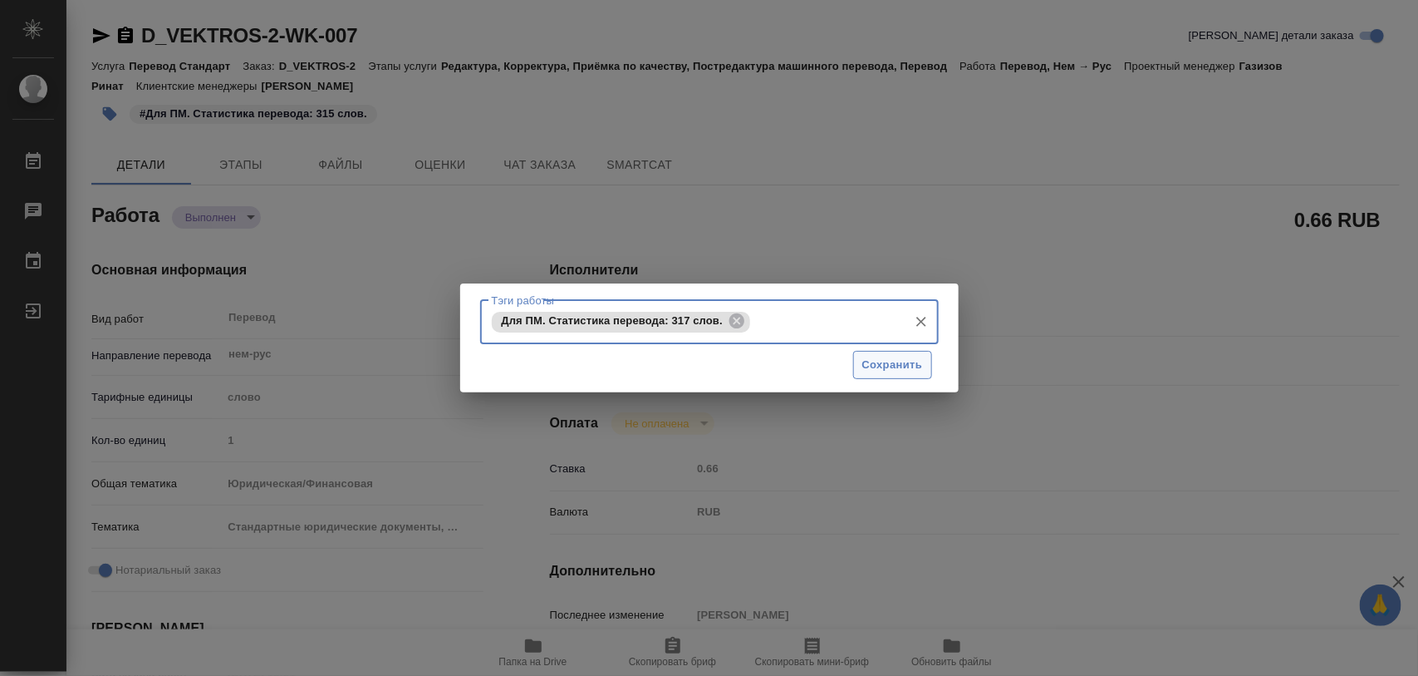
click at [912, 371] on span "Сохранить" at bounding box center [893, 365] width 61 height 19
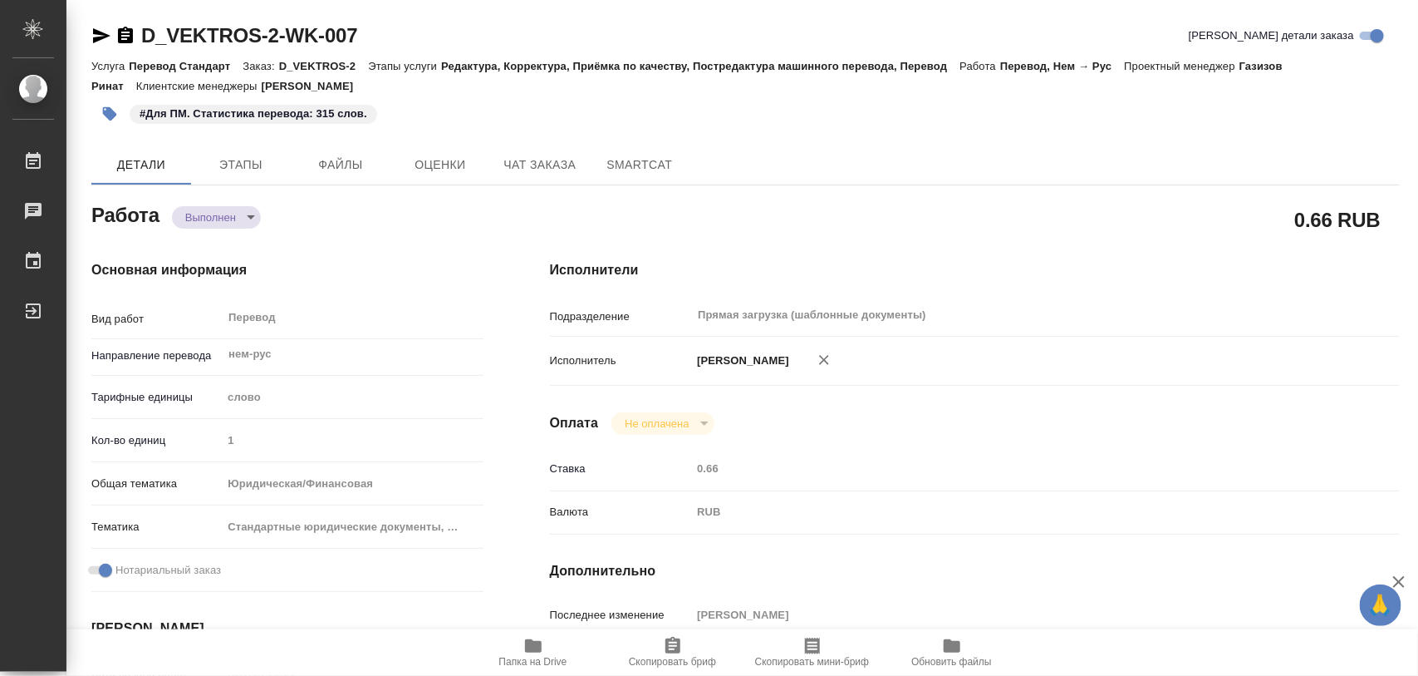
type input "completed"
type textarea "Перевод"
type textarea "x"
type input "нем-рус"
type input "5a8b1489cc6b4906c91bfd90"
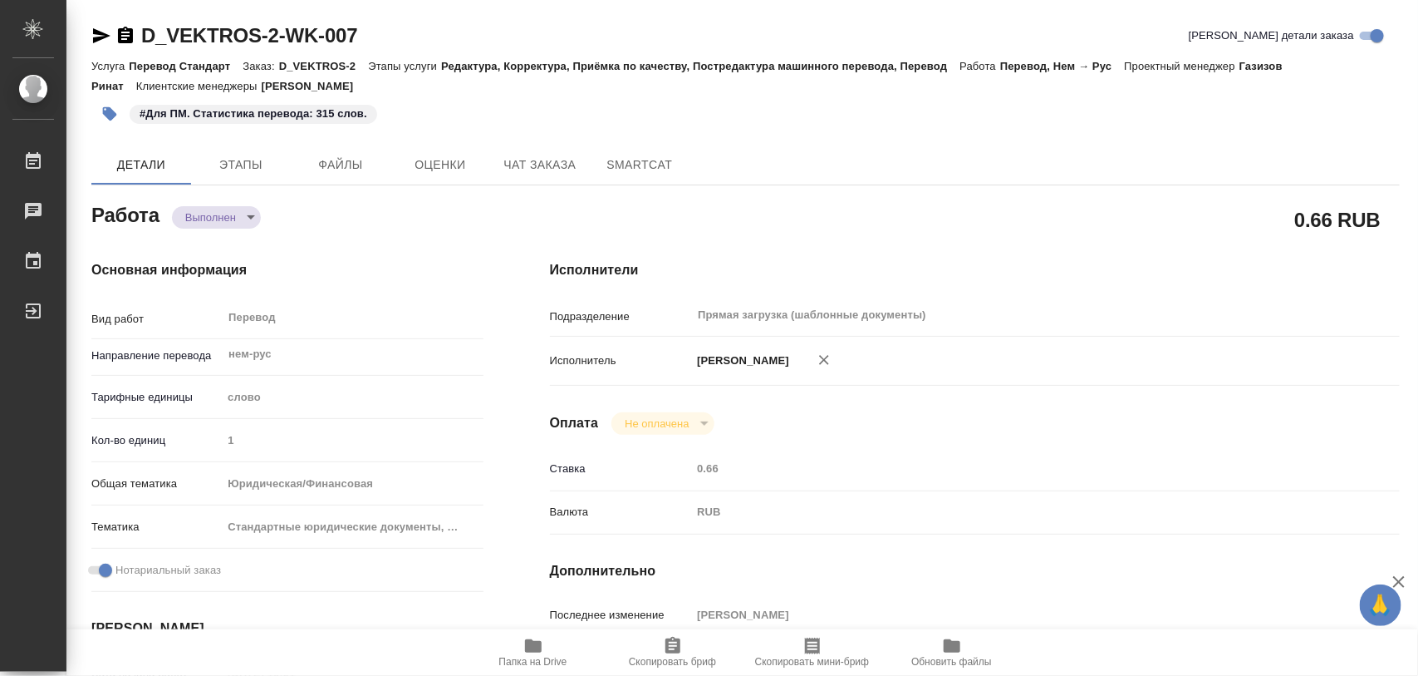
type input "1"
type input "yr-fn"
type input "5f647205b73bc97568ca66bf"
checkbox input "true"
type input "17.09.2025 10:01"
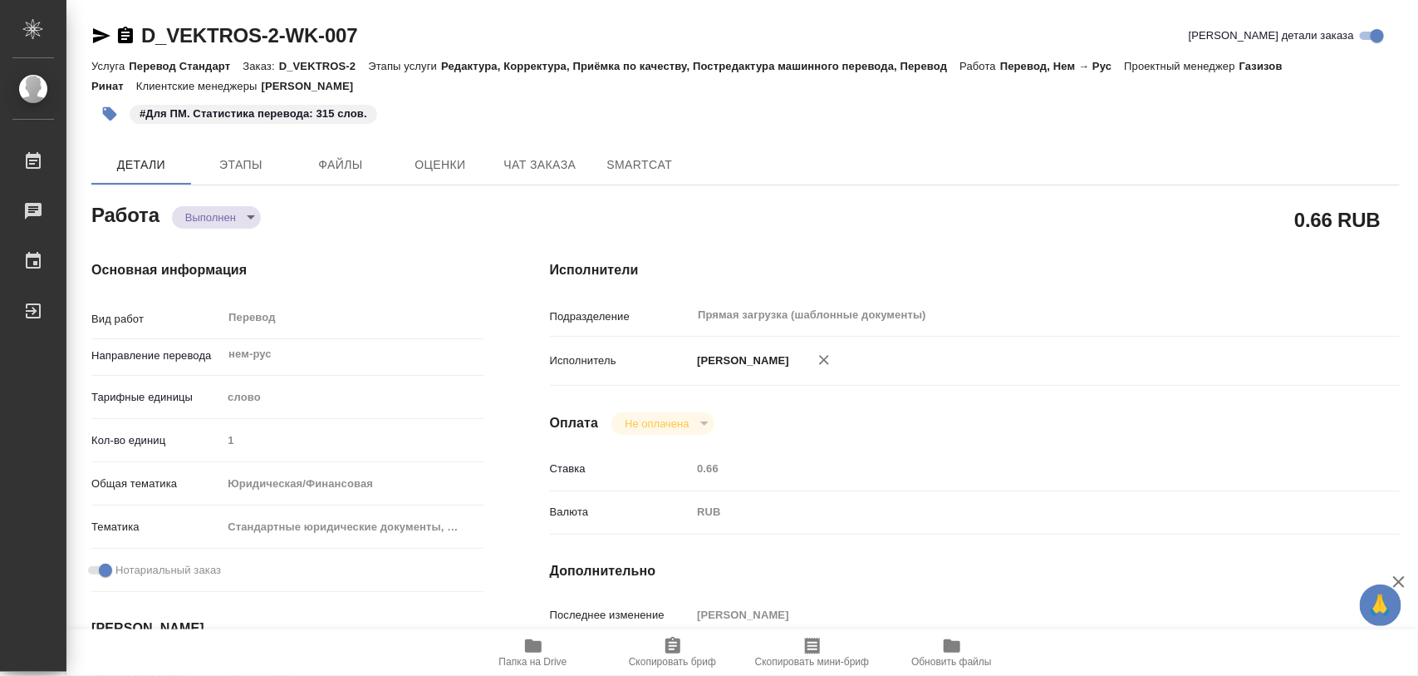
type input "17.09.2025 14:33"
type input "19.09.2025 11:00"
type input "19.09.2025 10:58"
type input "19.09.2025 12:00"
type input "Прямая загрузка (шаблонные документы)"
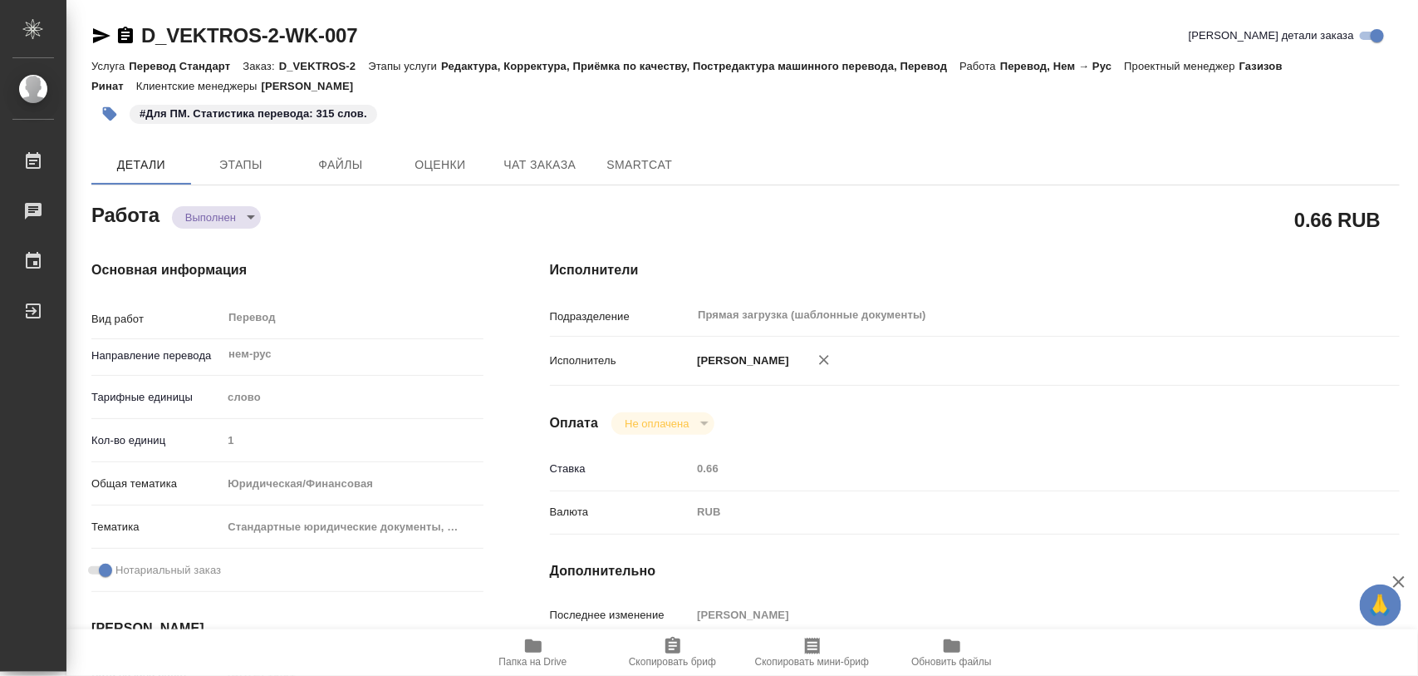
type input "notPayed"
type input "0.66"
type input "RUB"
type input "[PERSON_NAME]"
type textarea "x"
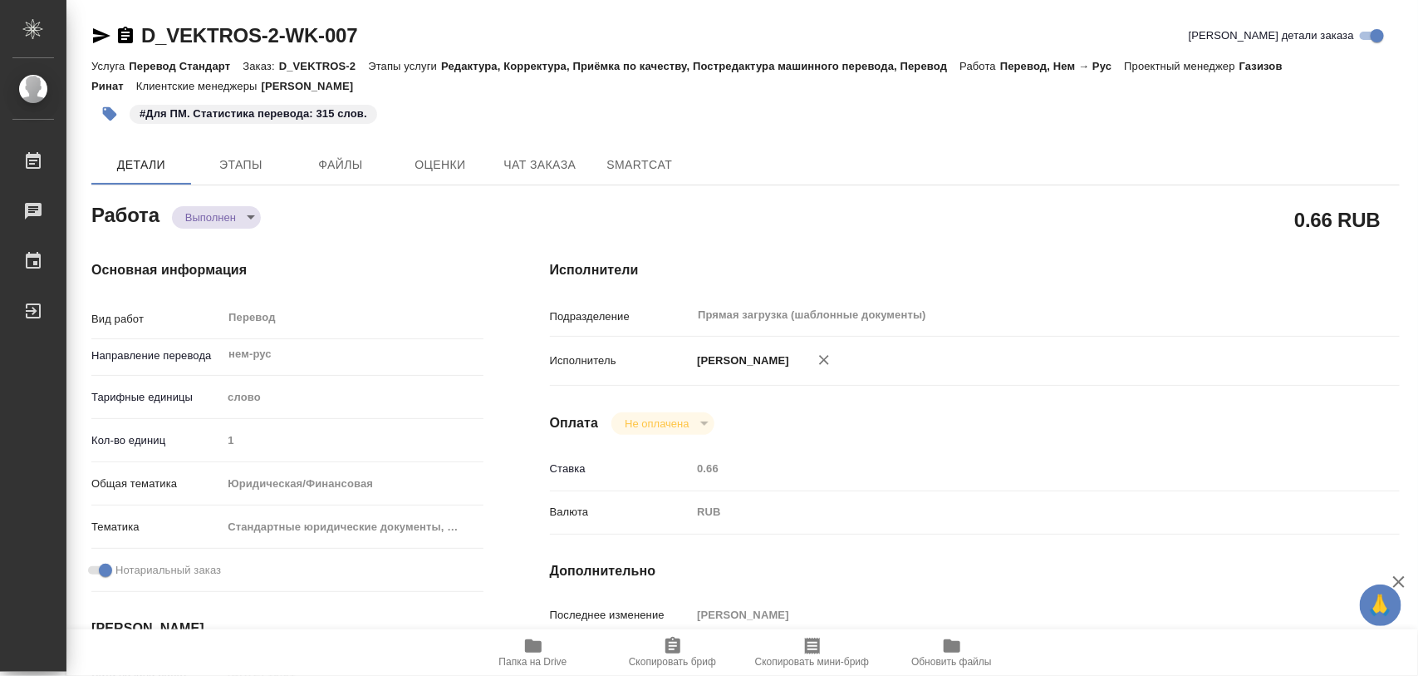
type textarea "/Clients/VEKTROS/Orders/D_VEKTROS-2/Translated/D_VEKTROS-2-WK-007"
type textarea "x"
type input "D_VEKTROS-2"
type input "Перевод Стандарт"
type input "Редактура, Корректура, Приёмка по качеству, Постредактура машинного перевода, П…"
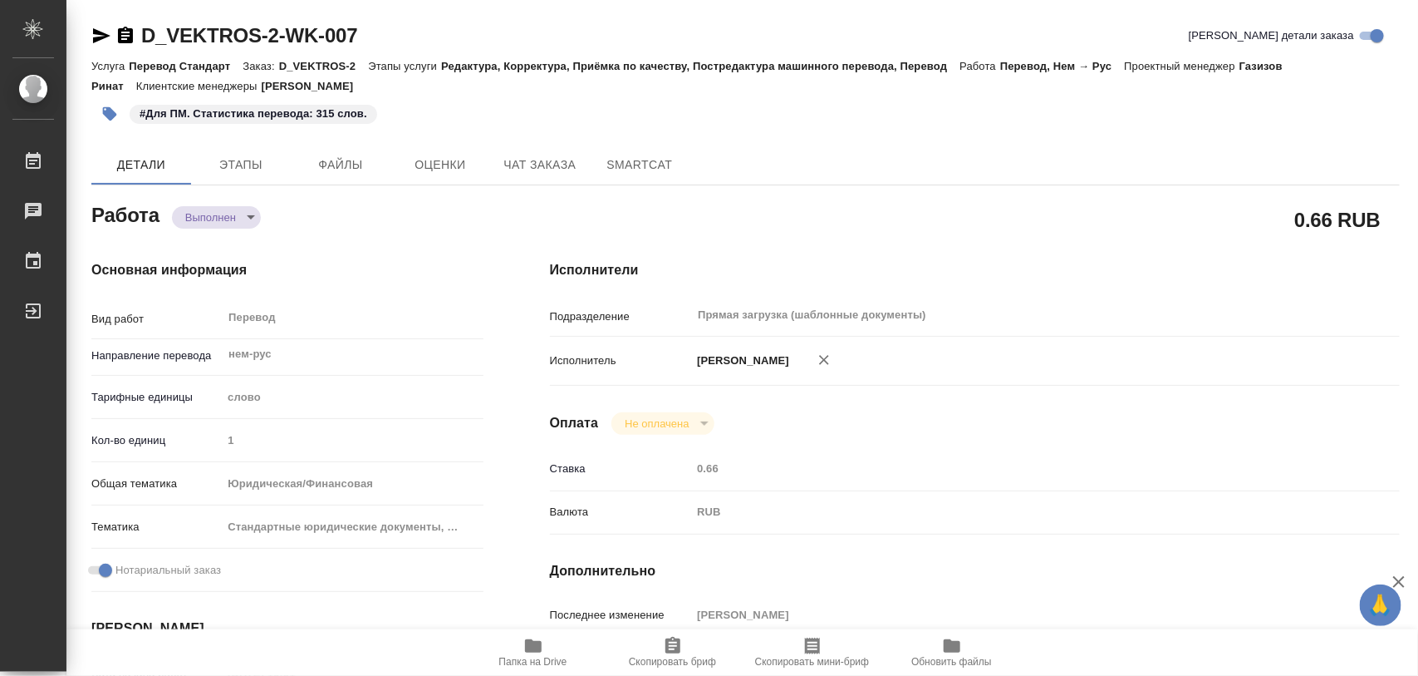
type input "Давыдова [PERSON_NAME]"
type input "/Clients/VEKTROS/Orders/D_VEKTROS-2"
type input "https://drive.awatera.com/s/2JXSHripcwCm3Ng"
type textarea "x"
type textarea "Текст доверенности уже на английском, необходимо перевести только нотариальные …"
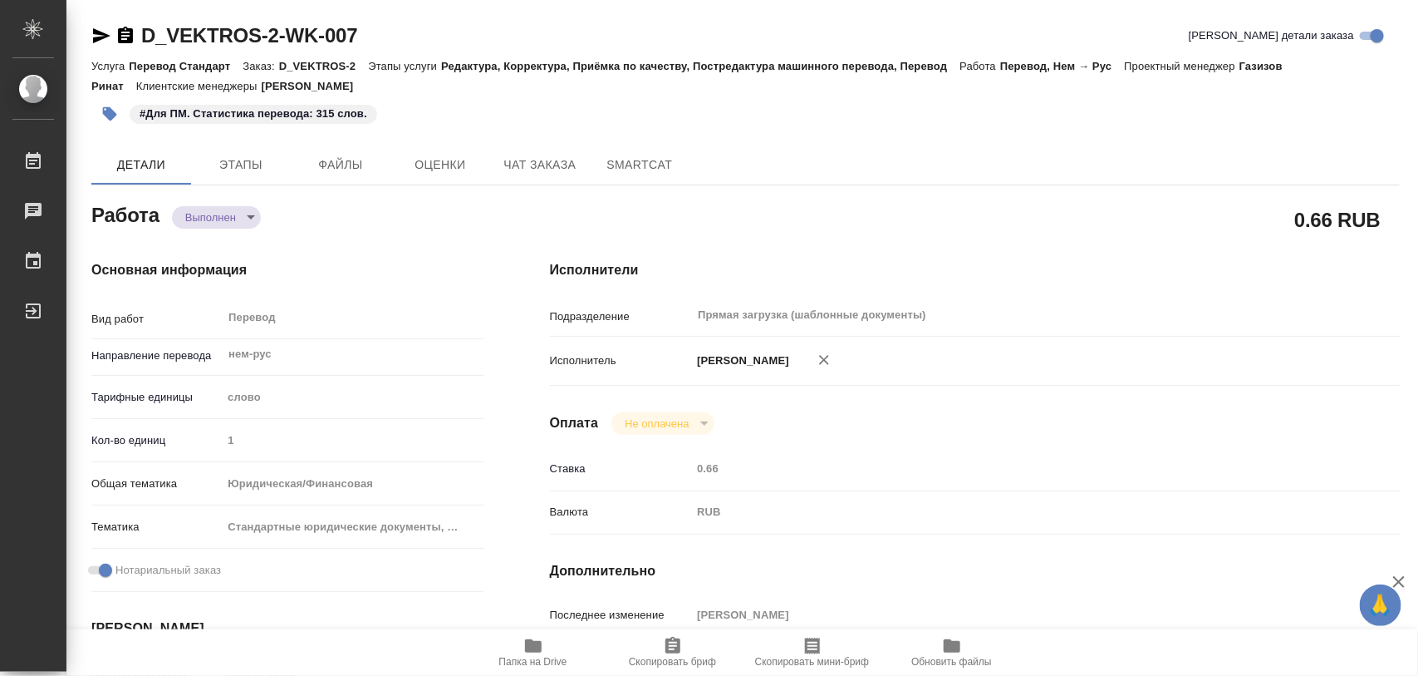
type textarea "x"
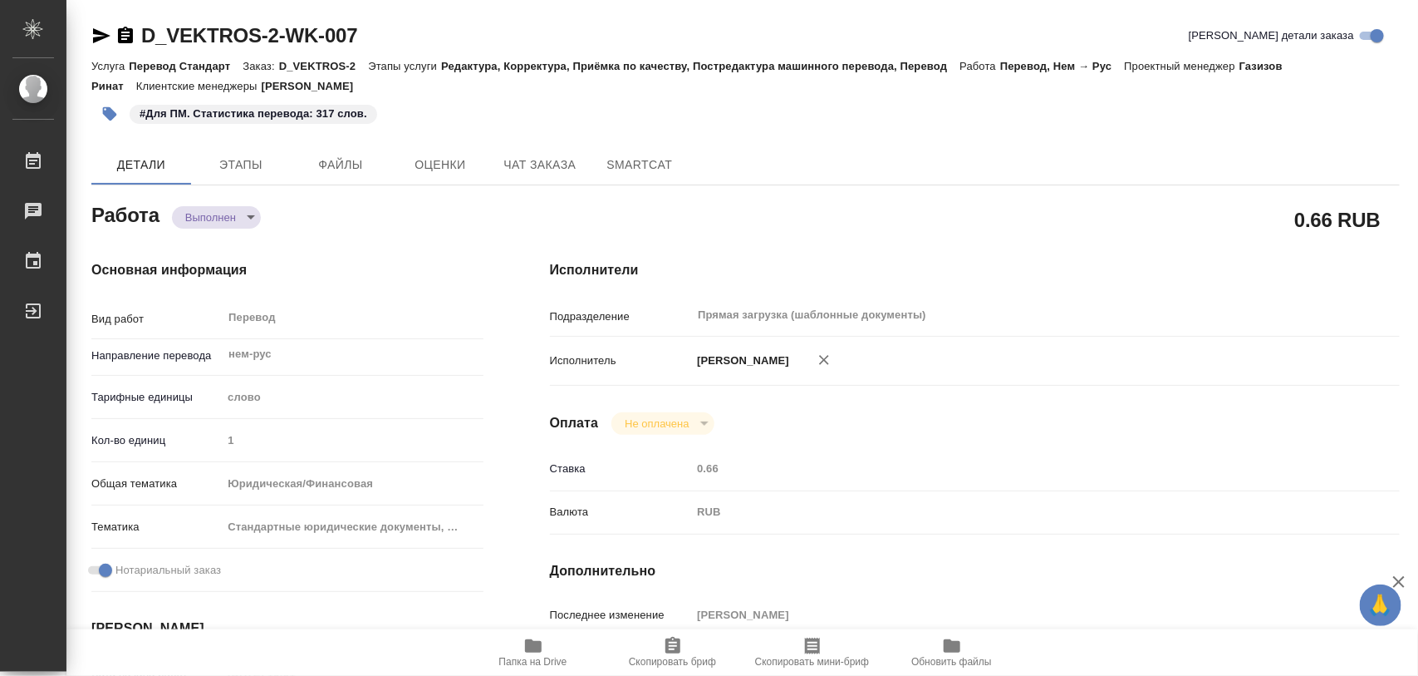
type textarea "x"
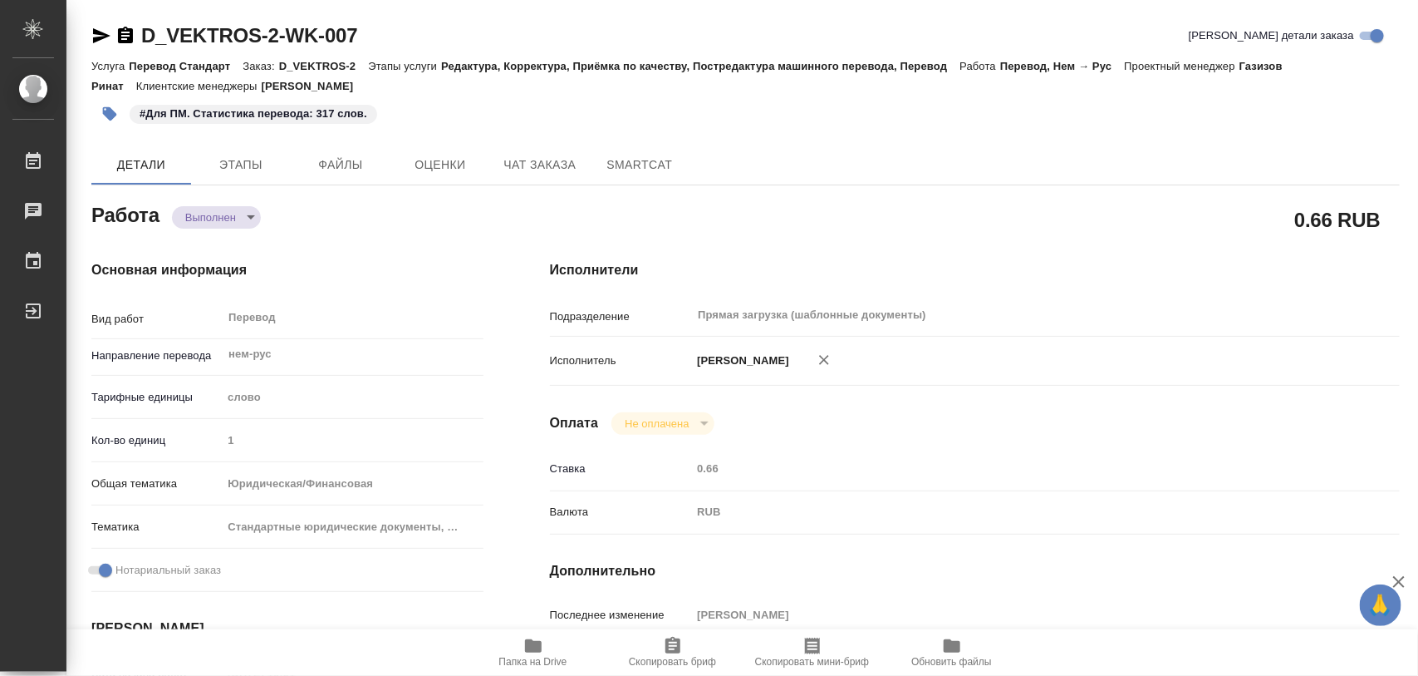
type textarea "x"
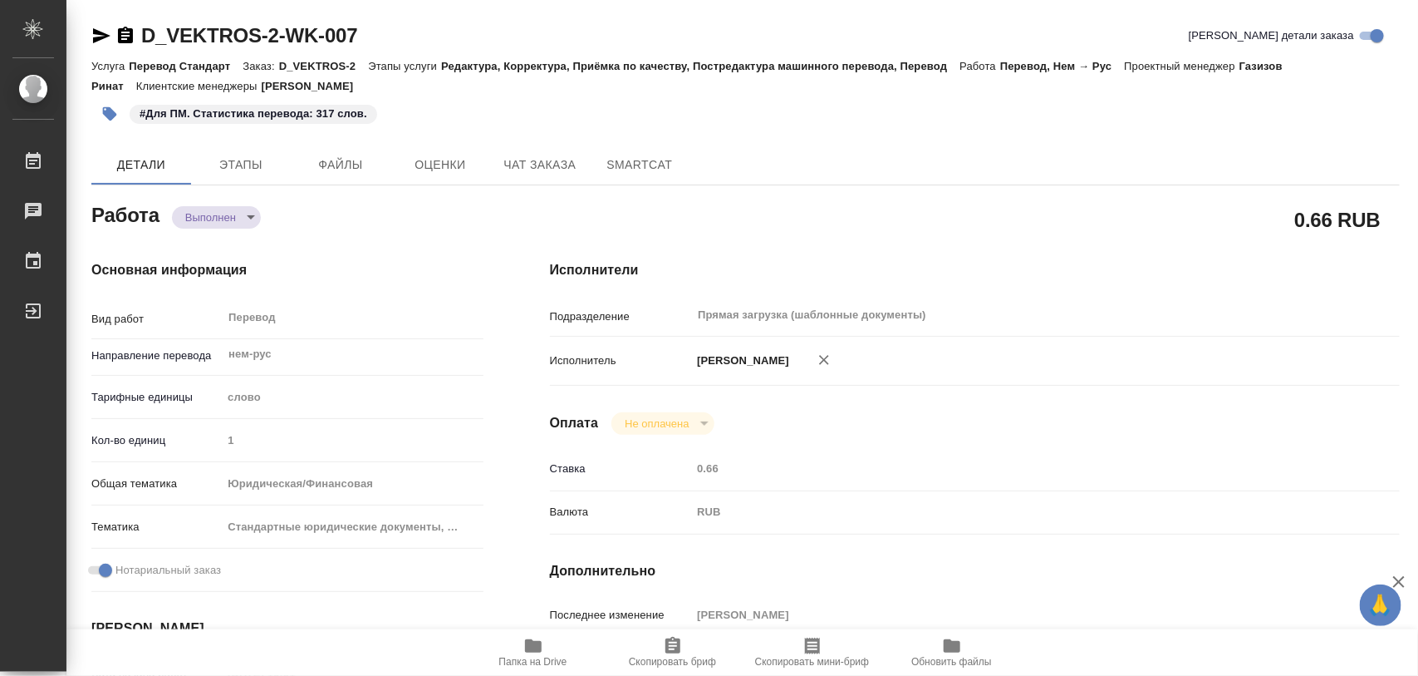
type textarea "x"
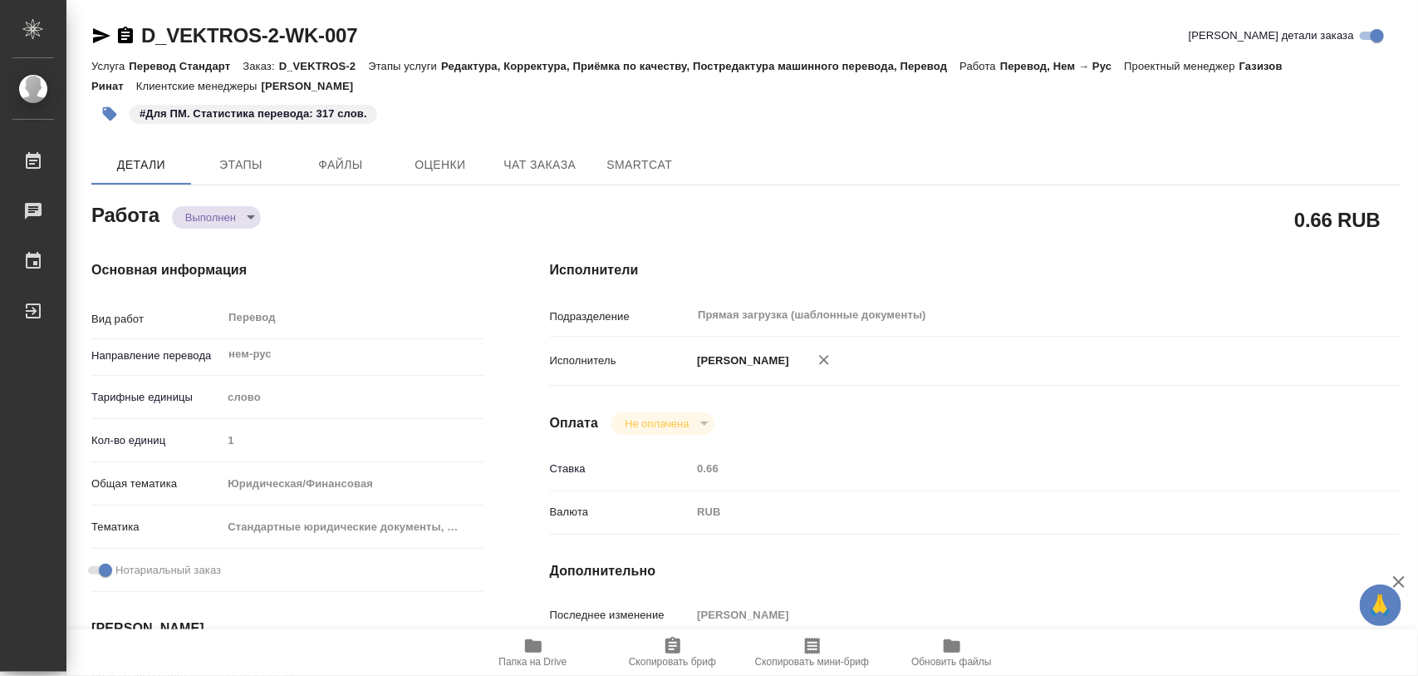
type textarea "x"
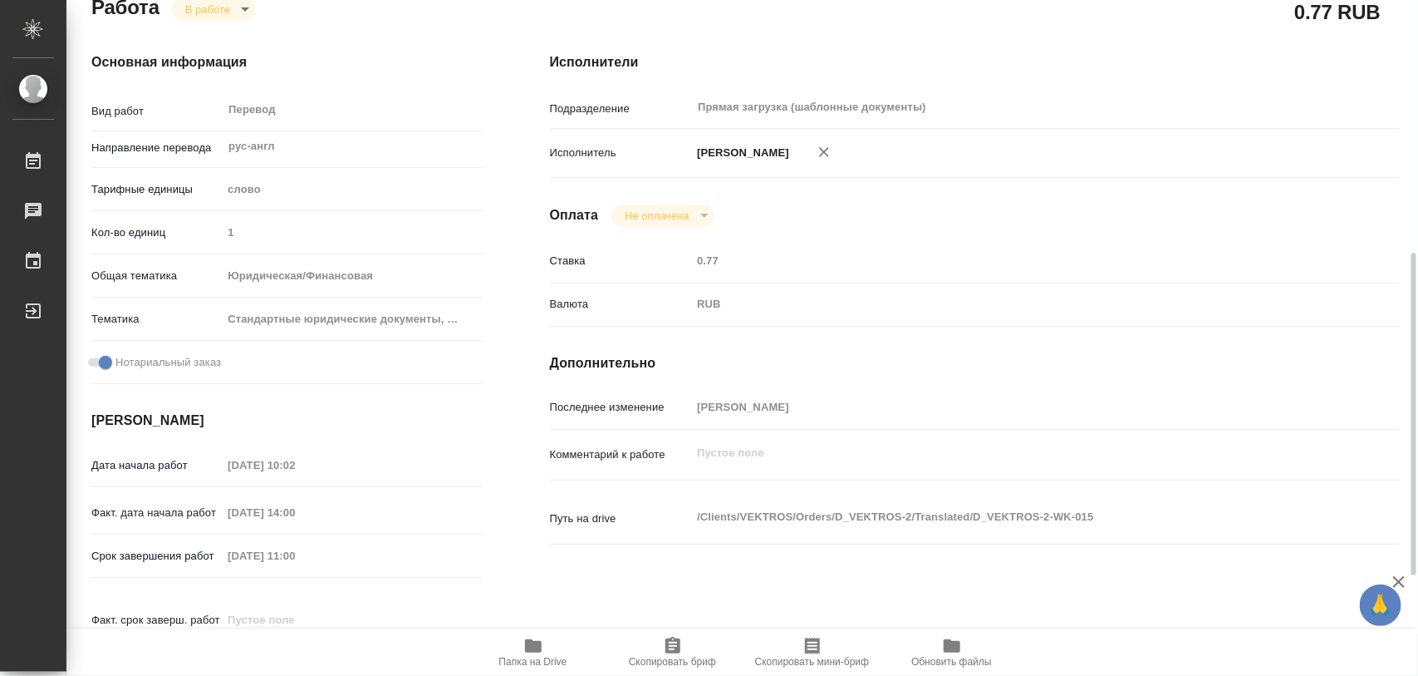
scroll to position [415, 0]
